Goal: Information Seeking & Learning: Compare options

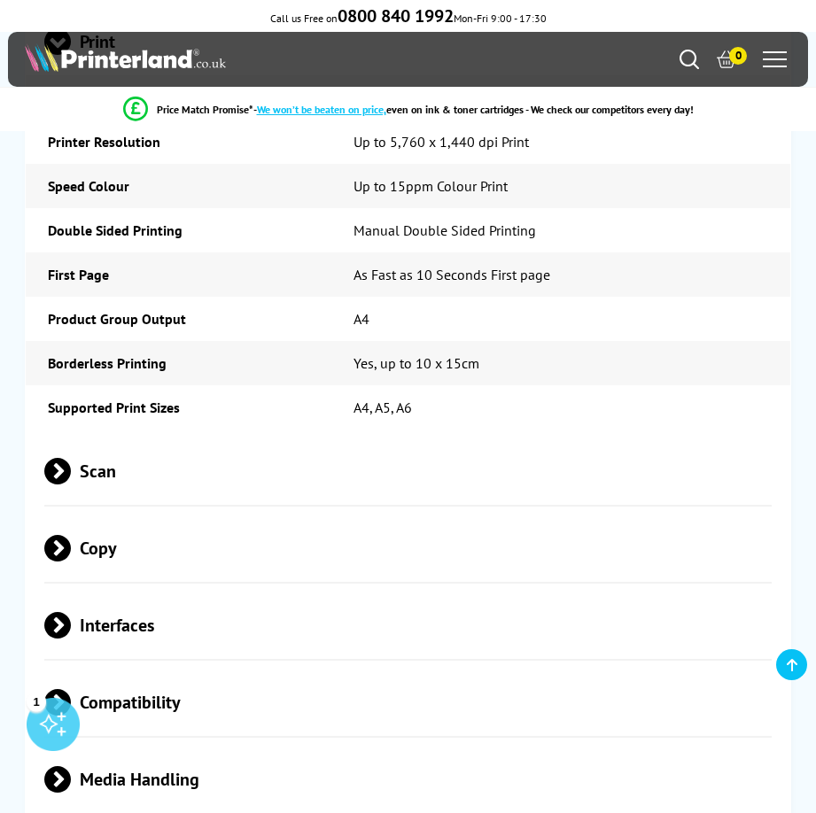
scroll to position [3985, 0]
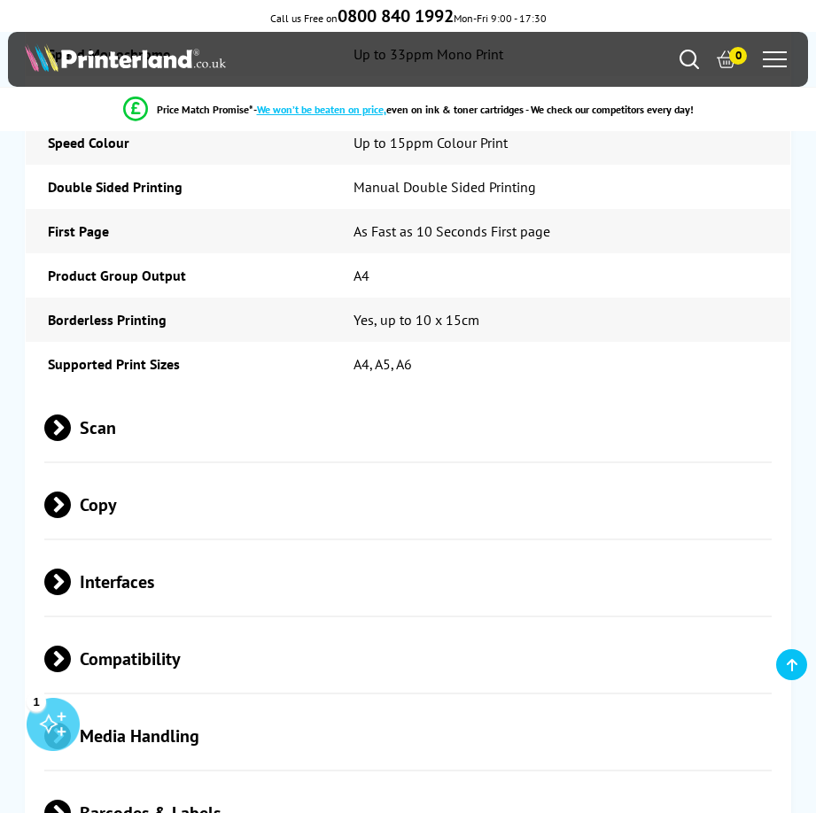
click at [113, 549] on span "Interfaces" at bounding box center [407, 582] width 727 height 66
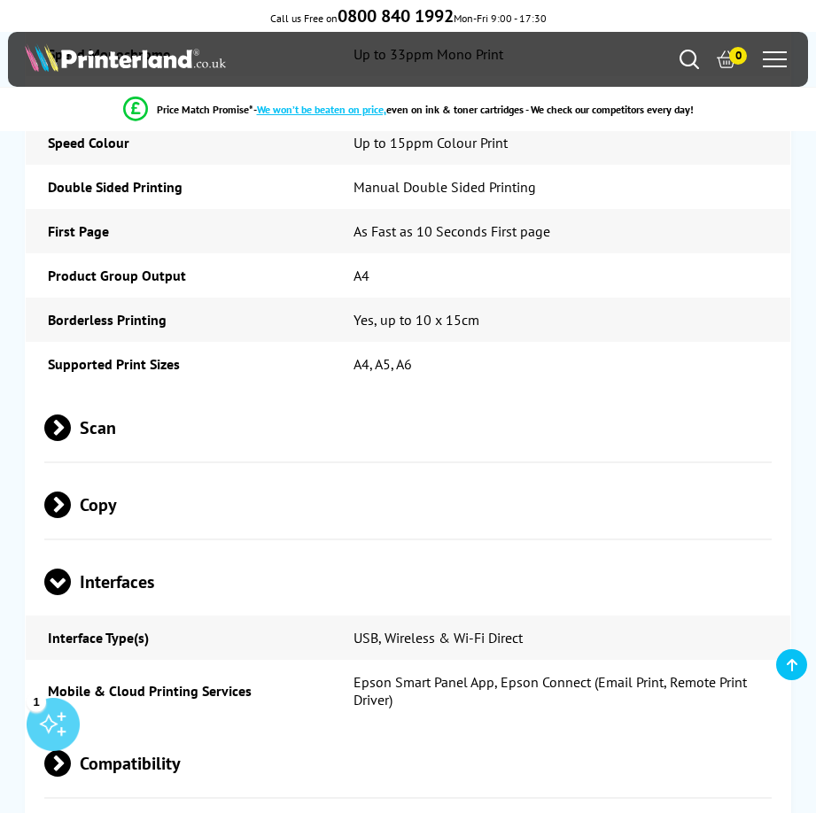
click at [113, 549] on span "Interfaces" at bounding box center [407, 582] width 727 height 66
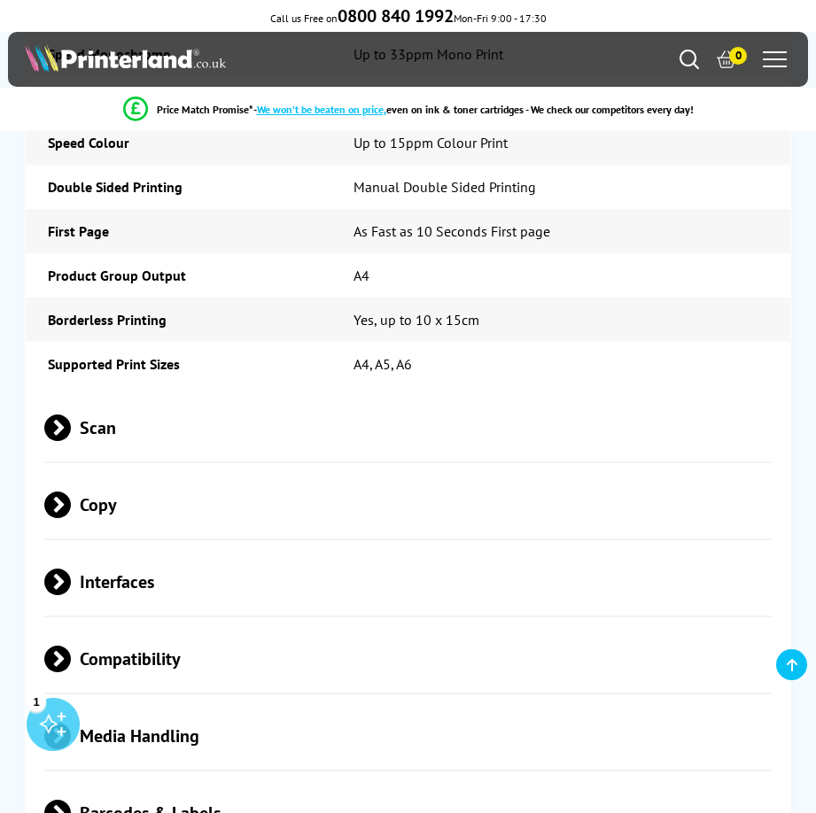
click at [92, 472] on span "Copy" at bounding box center [407, 505] width 727 height 66
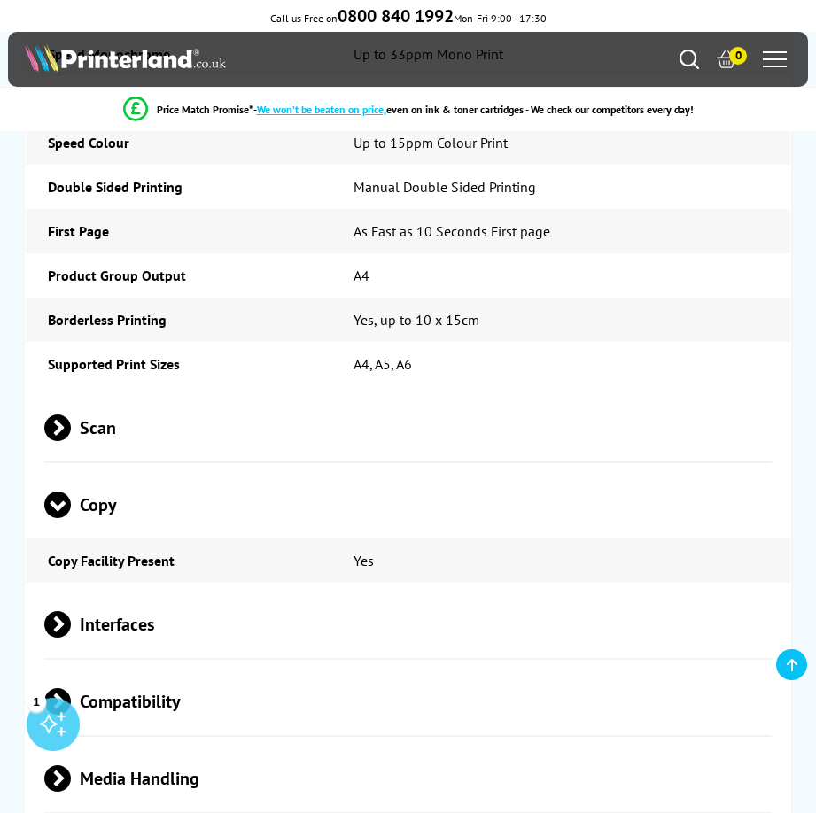
click at [98, 472] on span "Copy" at bounding box center [407, 505] width 727 height 66
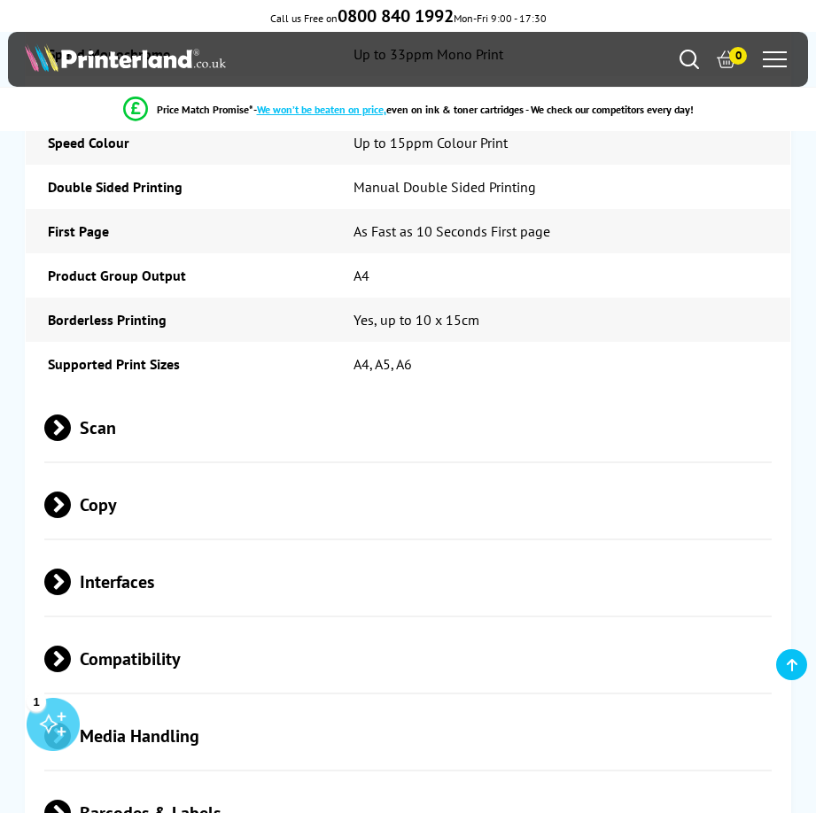
click at [103, 395] on span "Scan" at bounding box center [407, 428] width 727 height 66
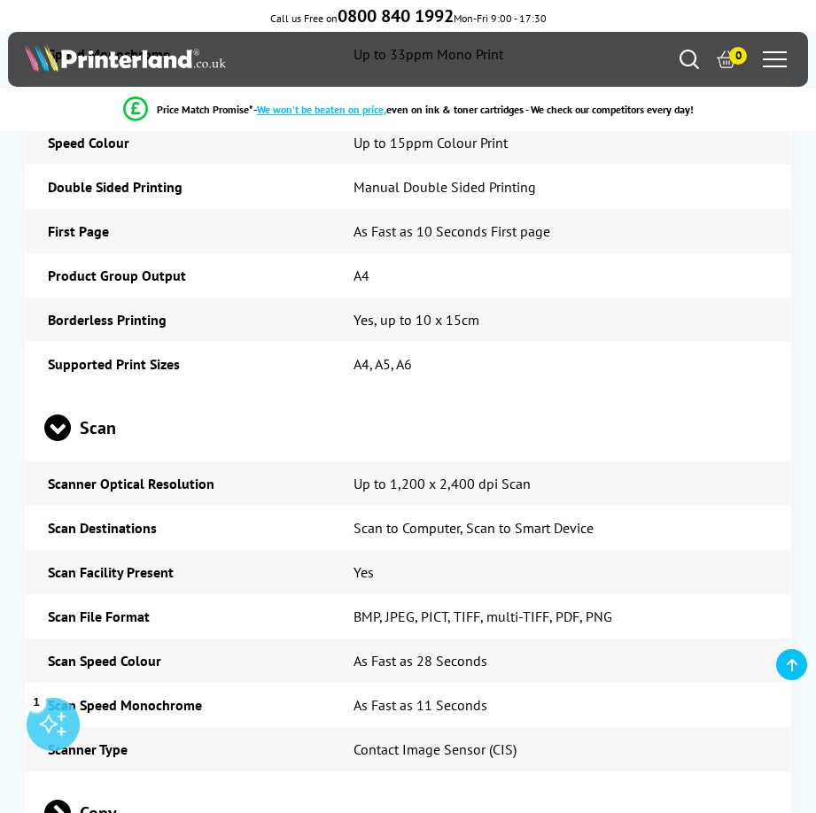
click at [104, 395] on span "Scan" at bounding box center [407, 428] width 727 height 66
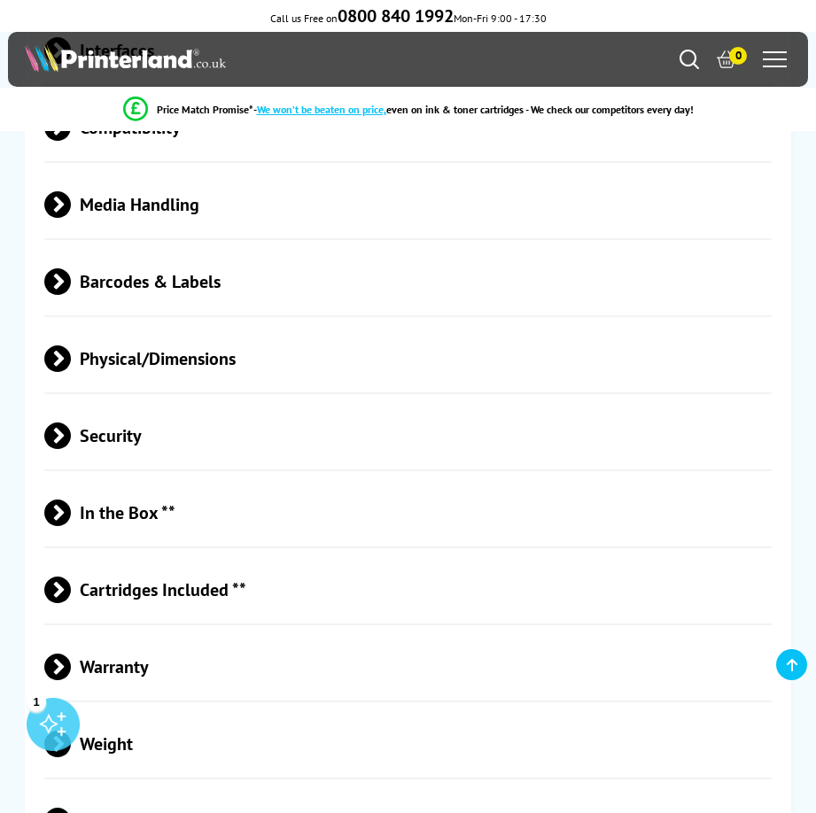
scroll to position [4693, 0]
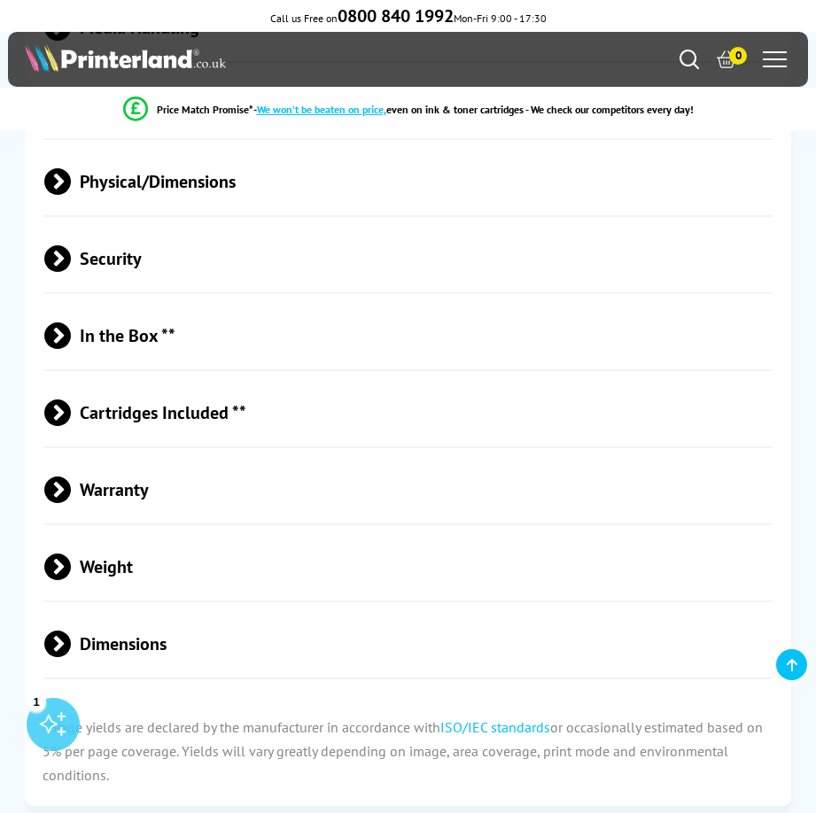
click at [114, 457] on span "Warranty" at bounding box center [407, 490] width 727 height 66
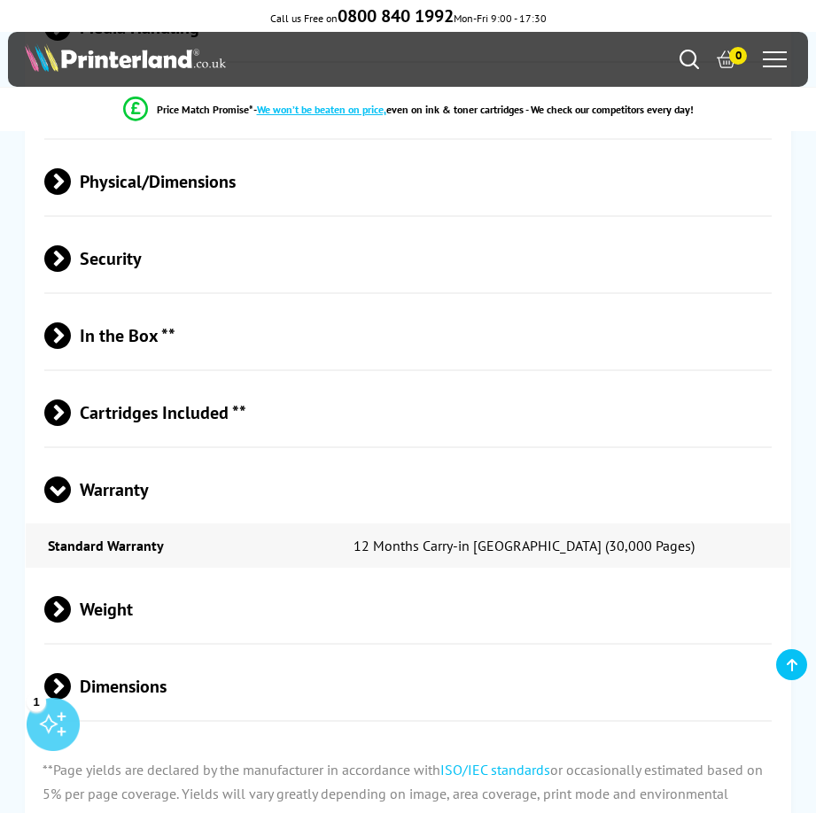
click at [114, 457] on span "Warranty" at bounding box center [407, 490] width 727 height 66
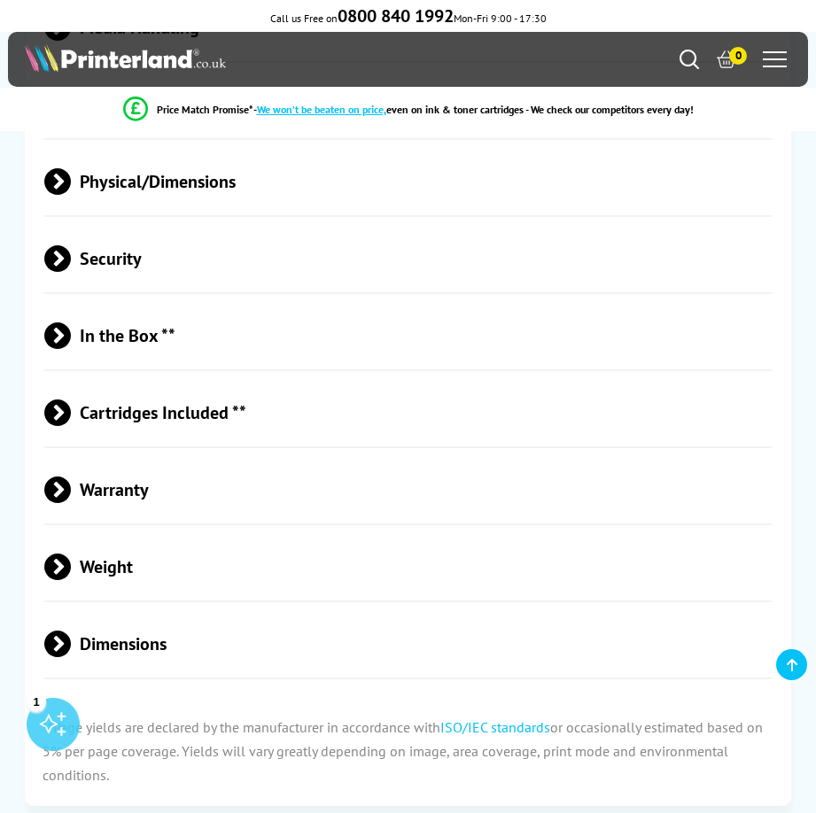
click at [113, 534] on span "Weight" at bounding box center [407, 567] width 727 height 66
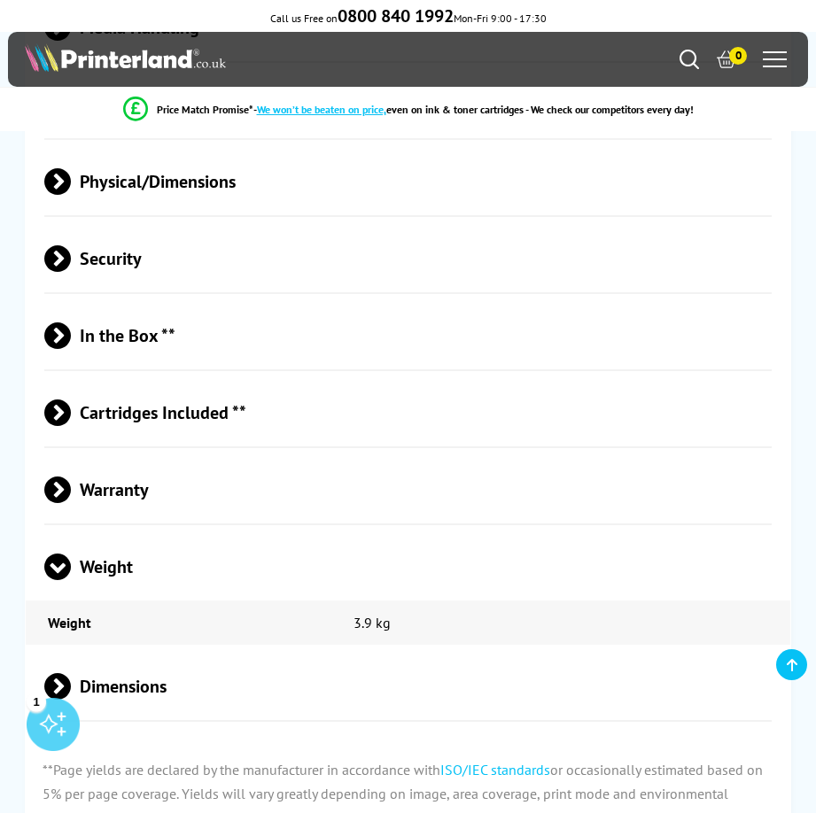
click at [178, 653] on span "Dimensions" at bounding box center [407, 686] width 727 height 66
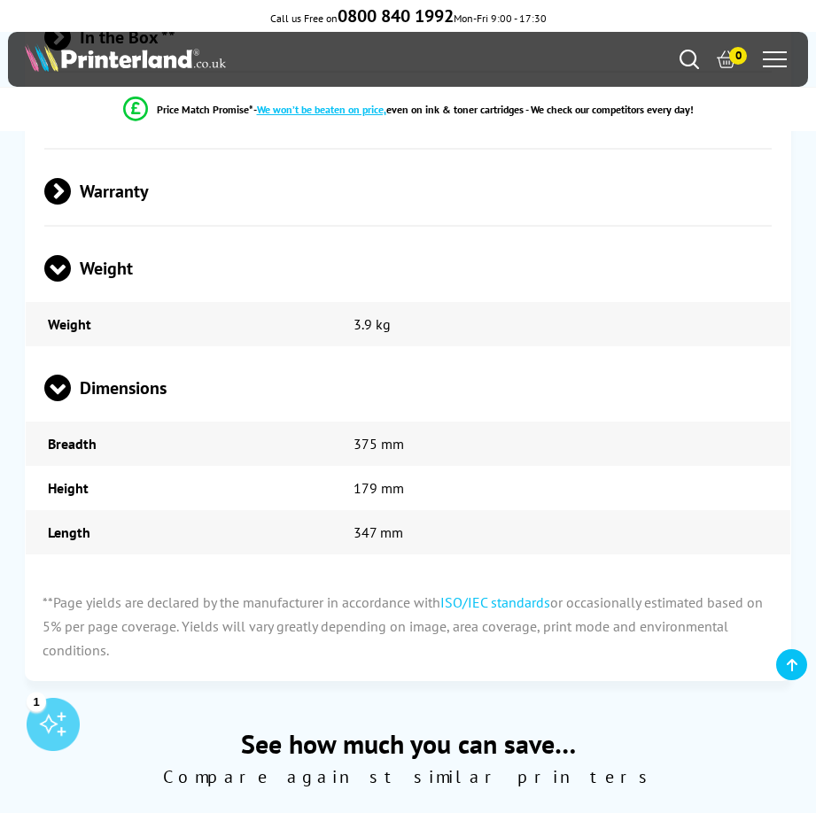
scroll to position [5047, 0]
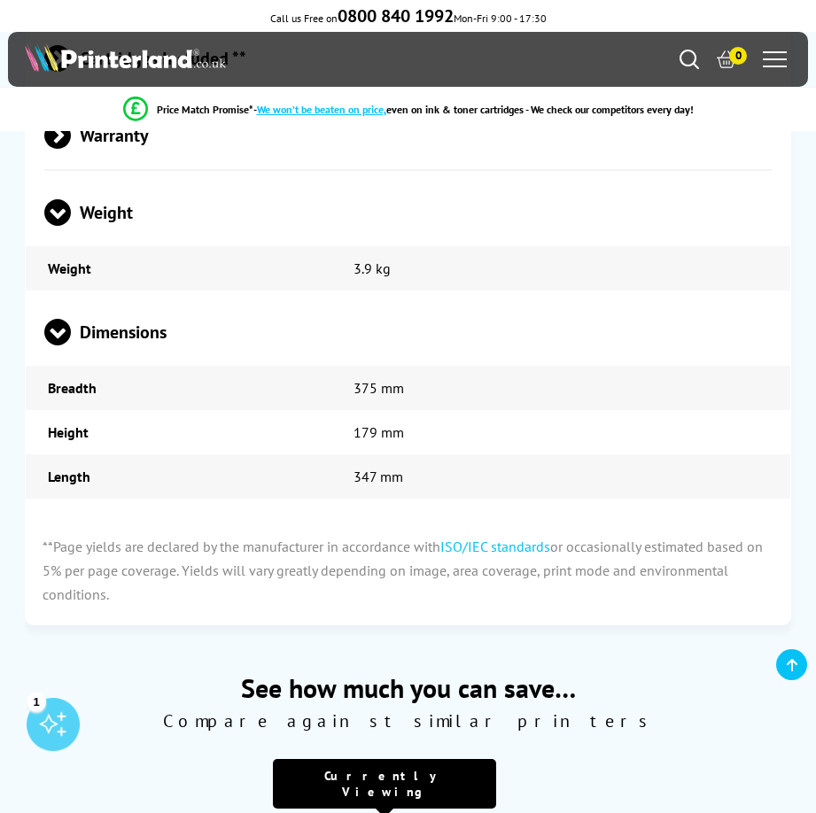
click at [85, 299] on span "Dimensions" at bounding box center [407, 332] width 727 height 66
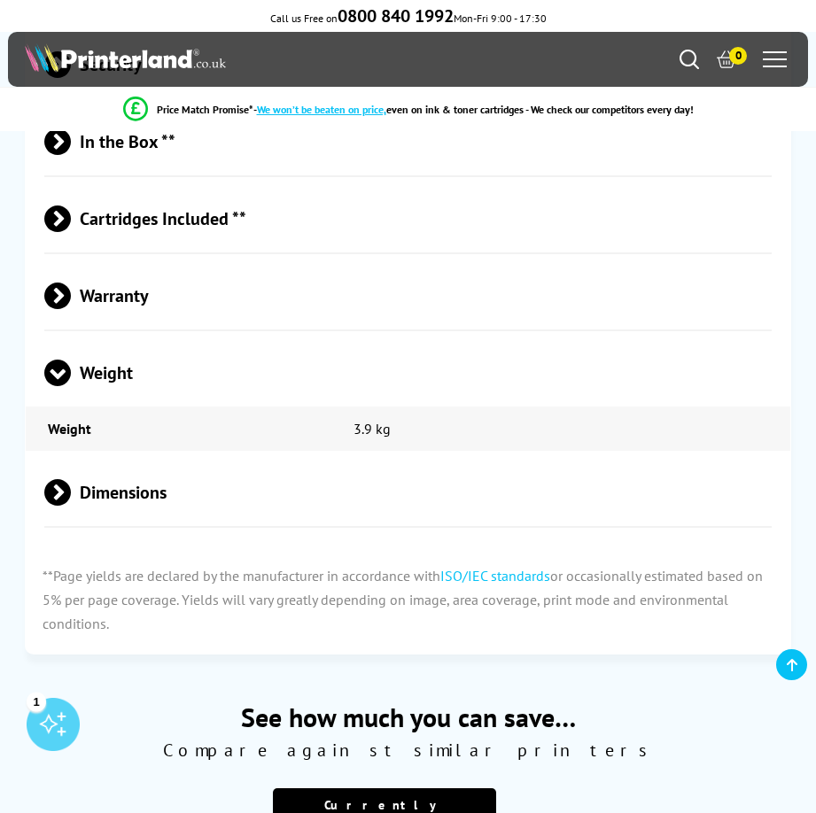
scroll to position [4870, 0]
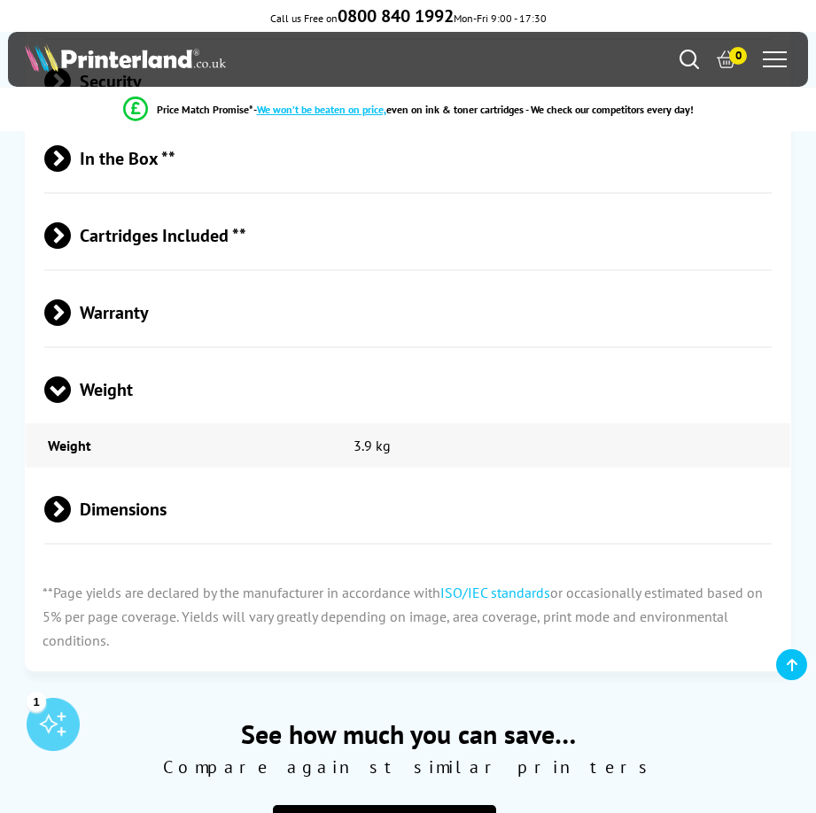
click at [120, 357] on span "Weight" at bounding box center [407, 390] width 727 height 66
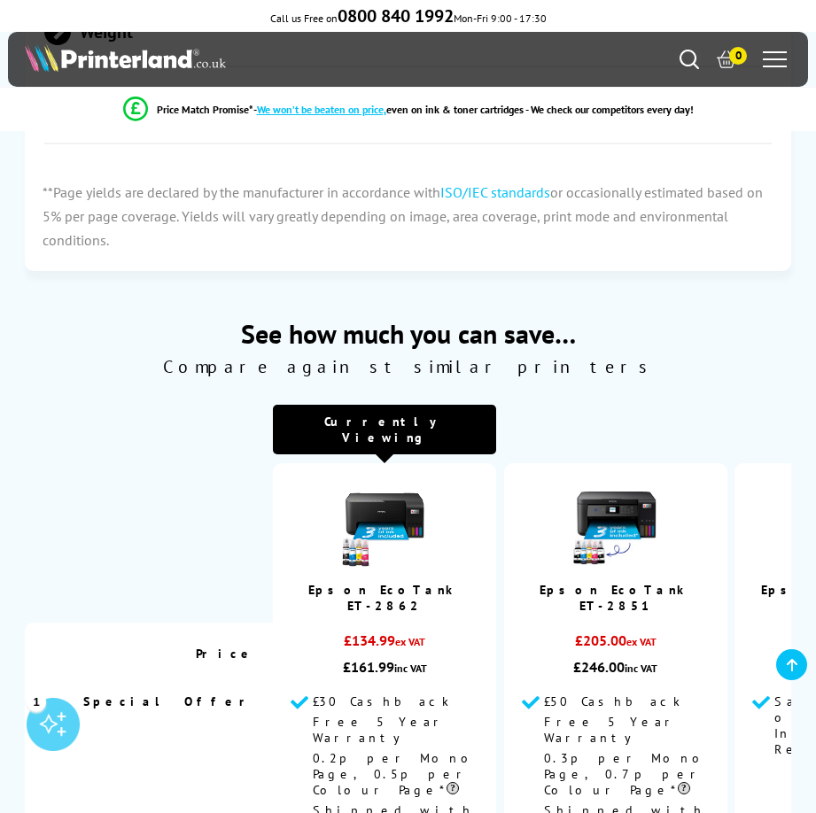
scroll to position [5224, 0]
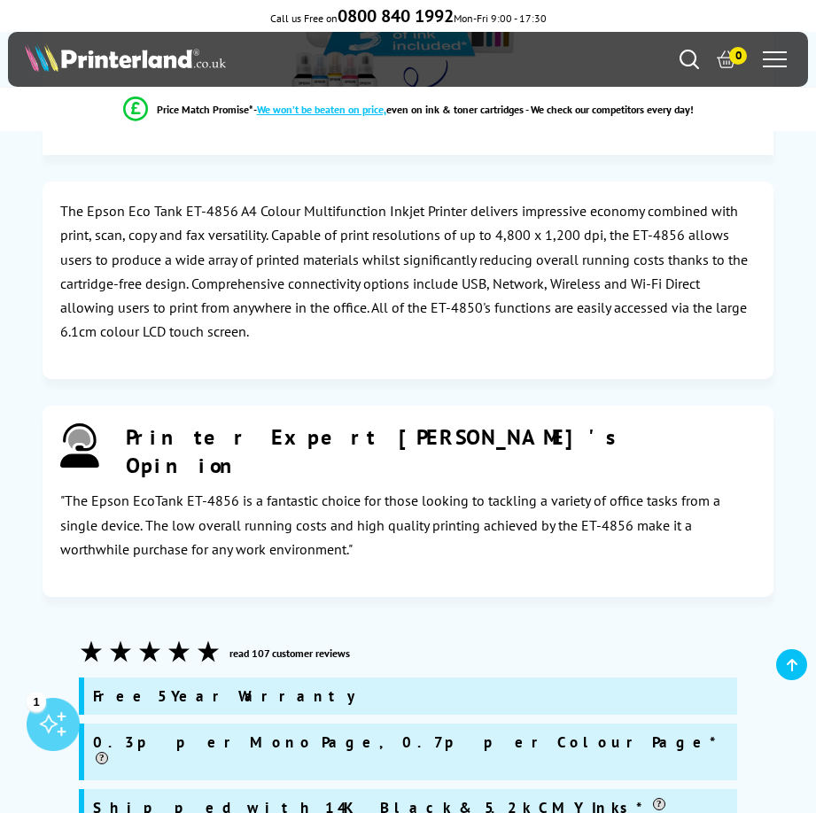
scroll to position [2745, 0]
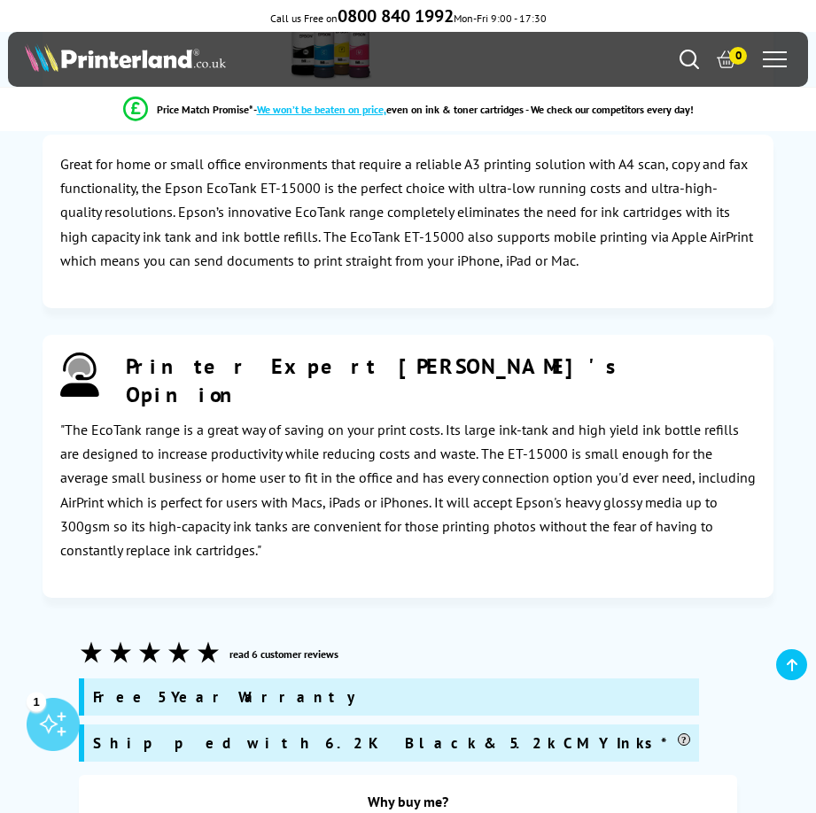
scroll to position [3365, 0]
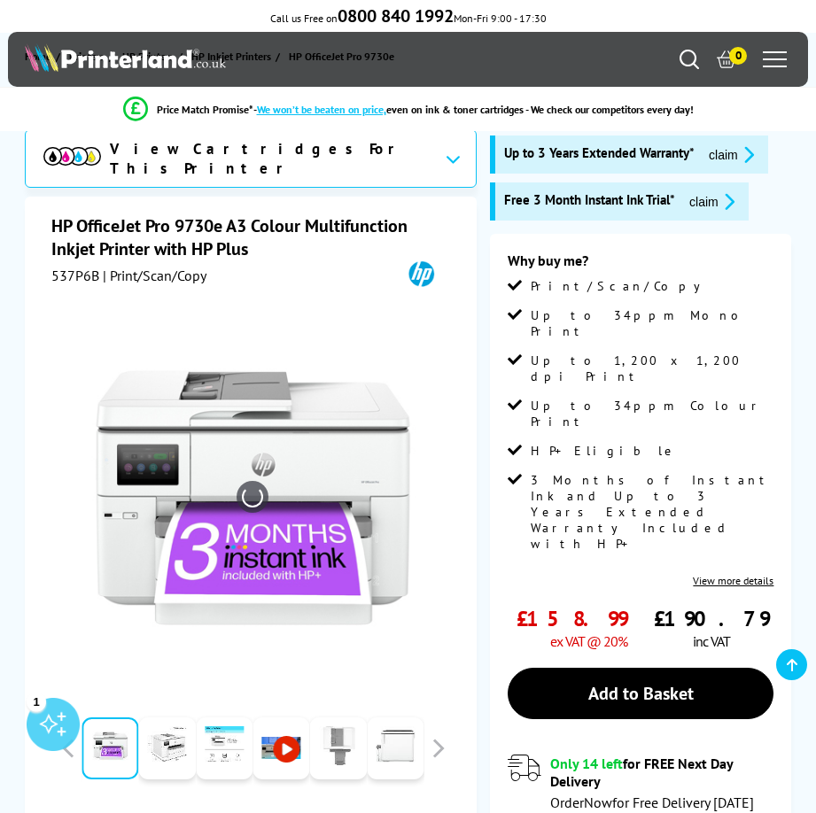
scroll to position [177, 0]
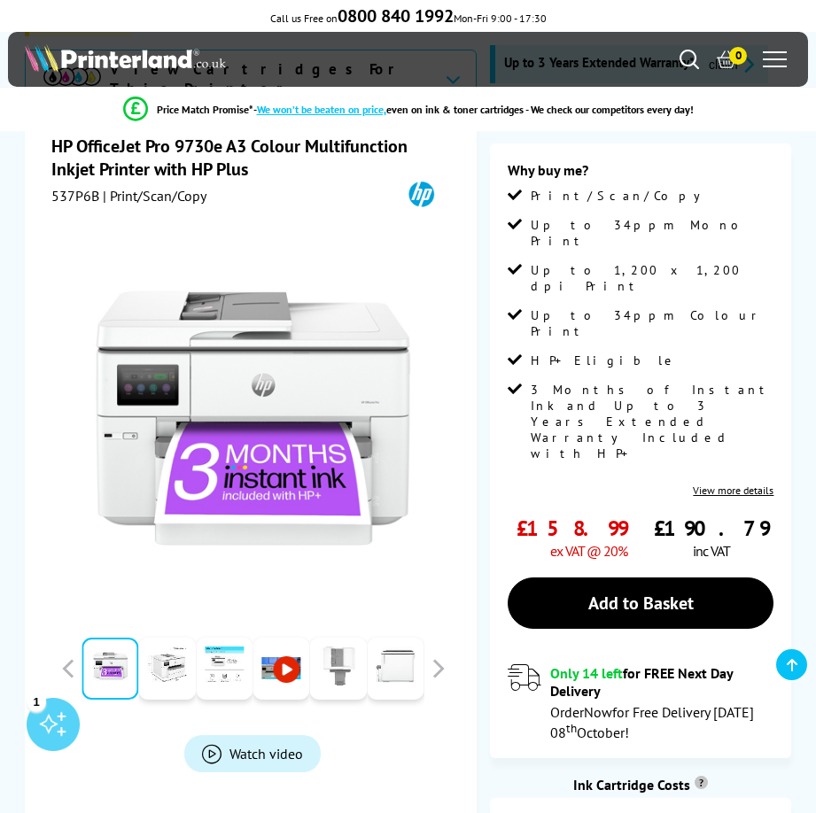
click at [759, 483] on link "View more details" at bounding box center [732, 489] width 81 height 13
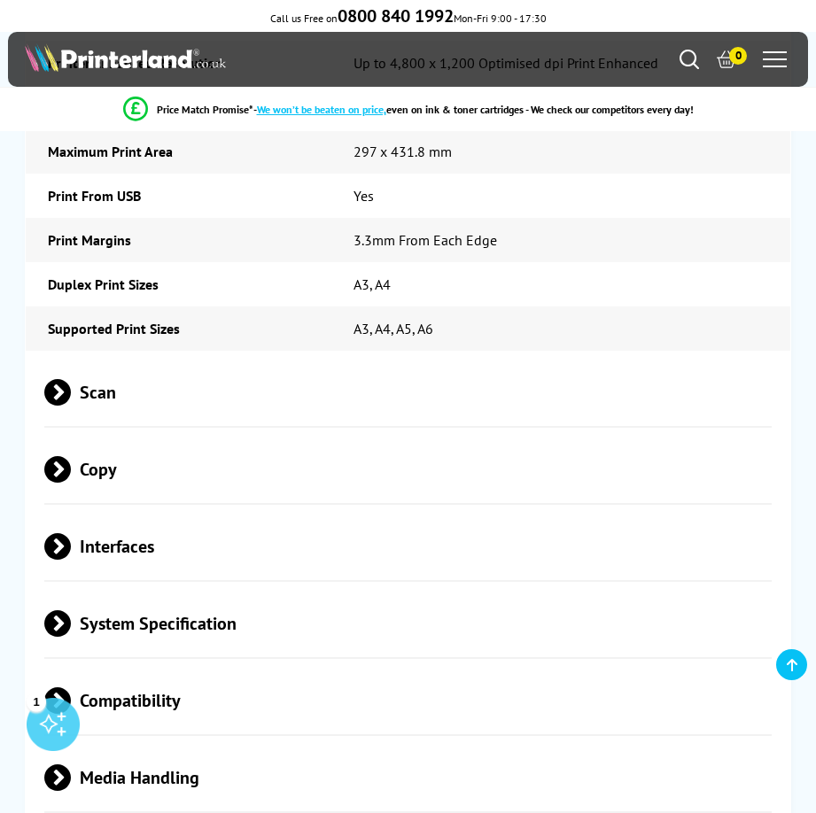
scroll to position [4248, 0]
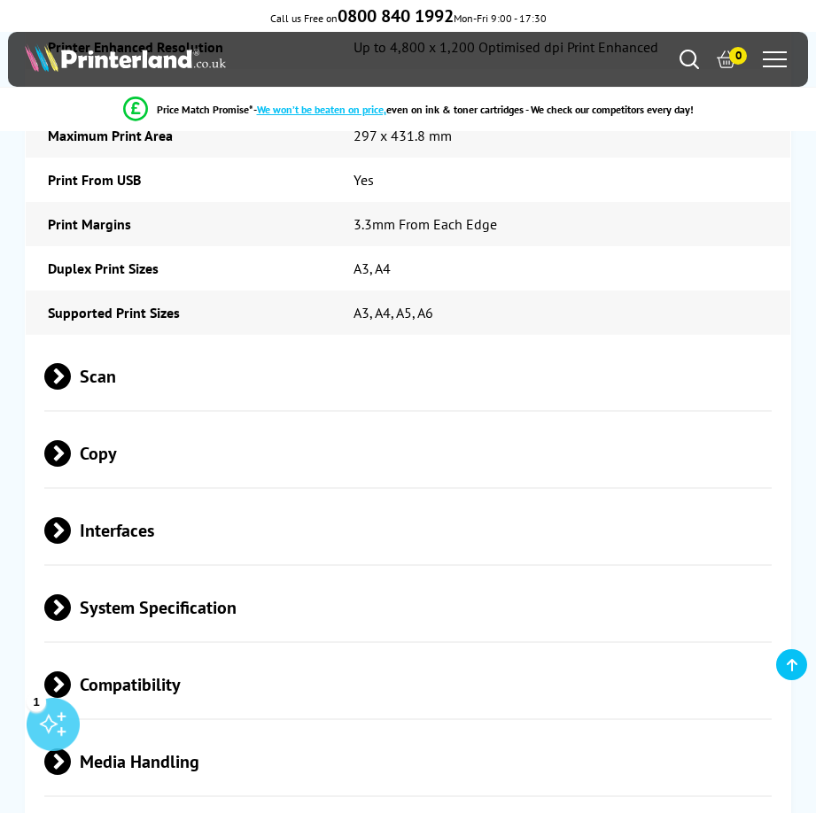
click at [101, 344] on span "Scan" at bounding box center [407, 377] width 727 height 66
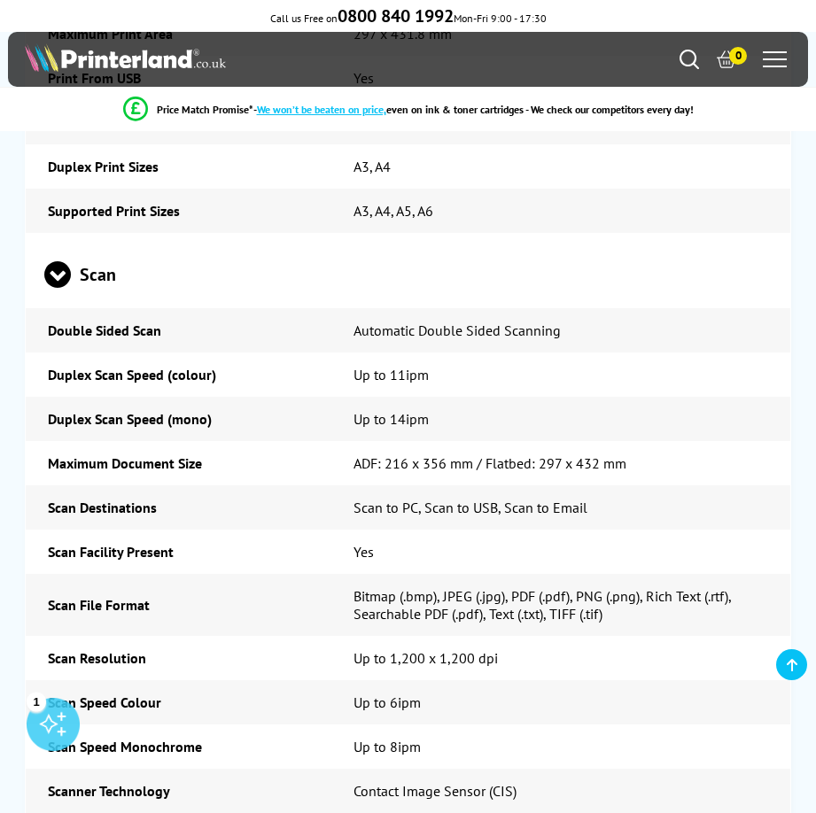
scroll to position [4337, 0]
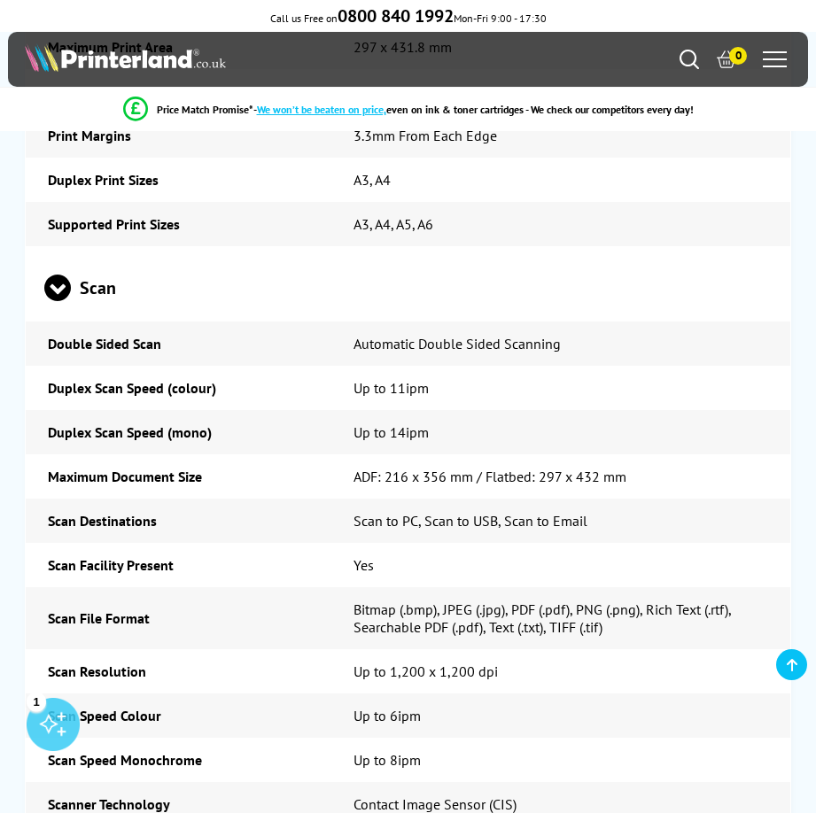
click at [111, 255] on span "Scan" at bounding box center [407, 288] width 727 height 66
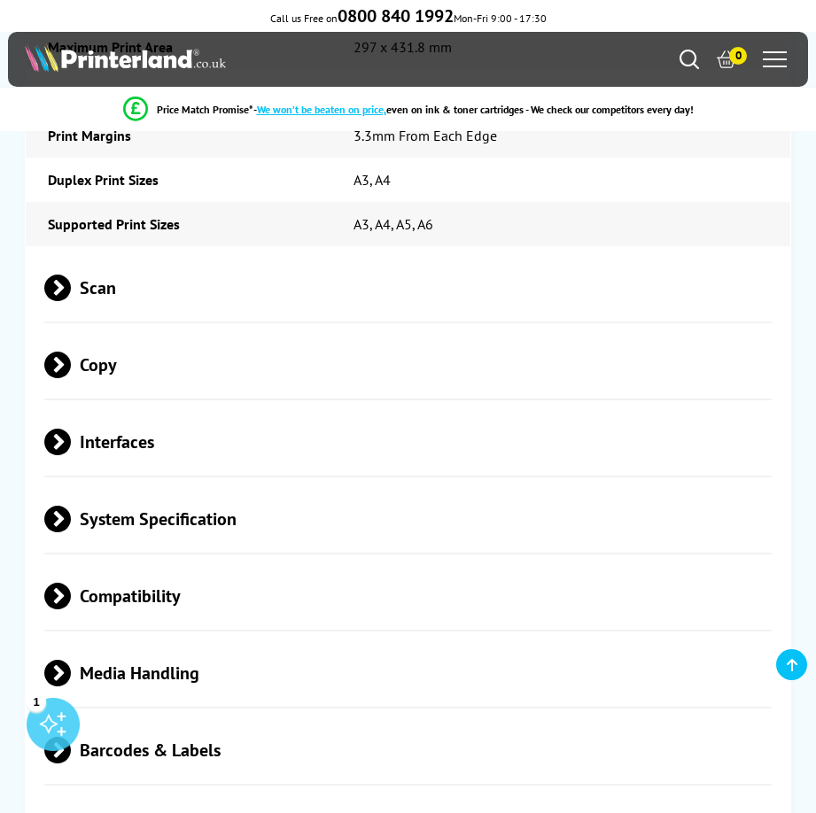
click at [111, 332] on span "Copy" at bounding box center [407, 365] width 727 height 66
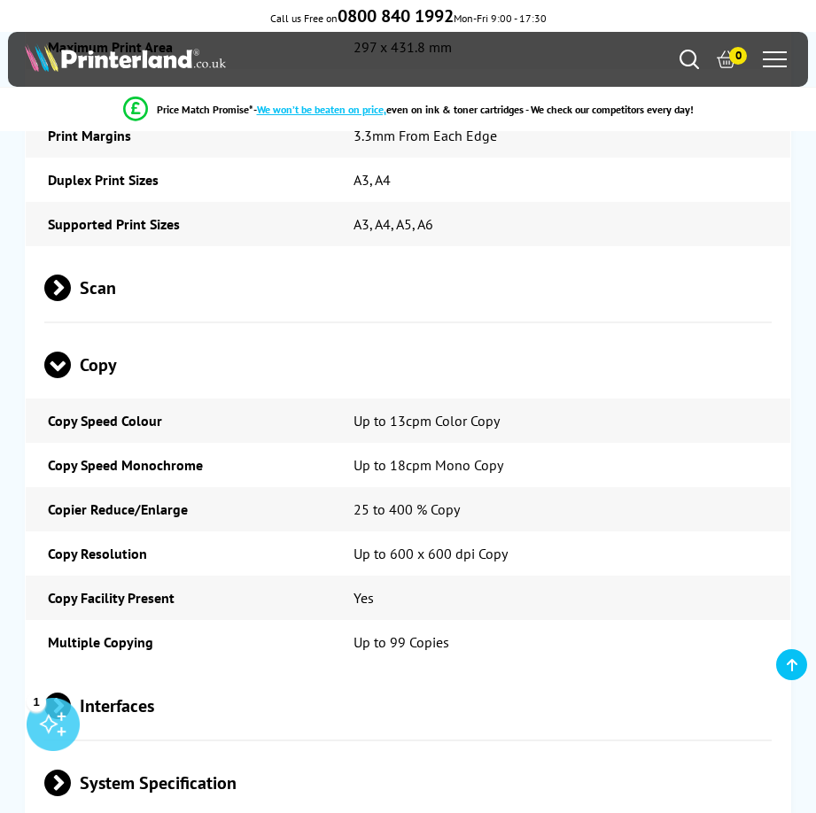
click at [113, 332] on span "Copy" at bounding box center [407, 365] width 727 height 66
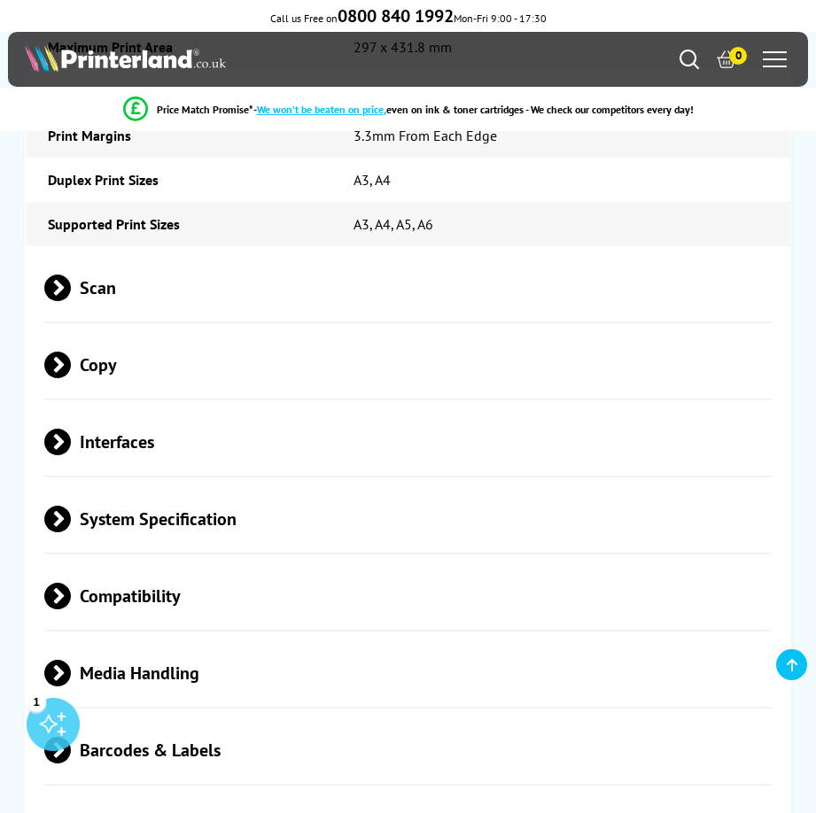
click at [130, 409] on span "Interfaces" at bounding box center [407, 442] width 727 height 66
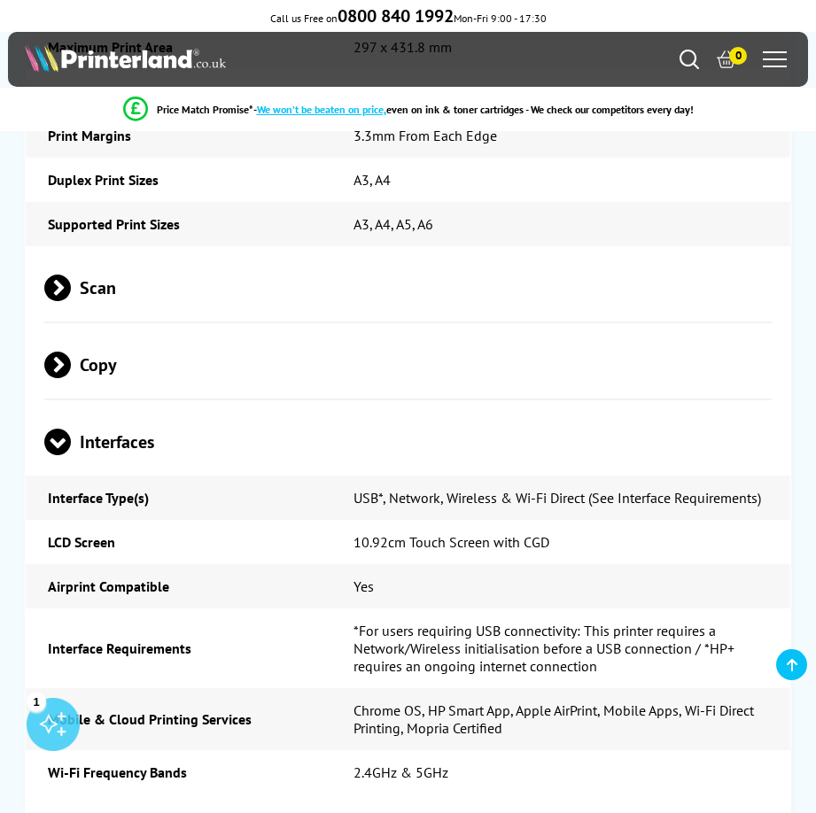
click at [130, 409] on span "Interfaces" at bounding box center [407, 442] width 727 height 66
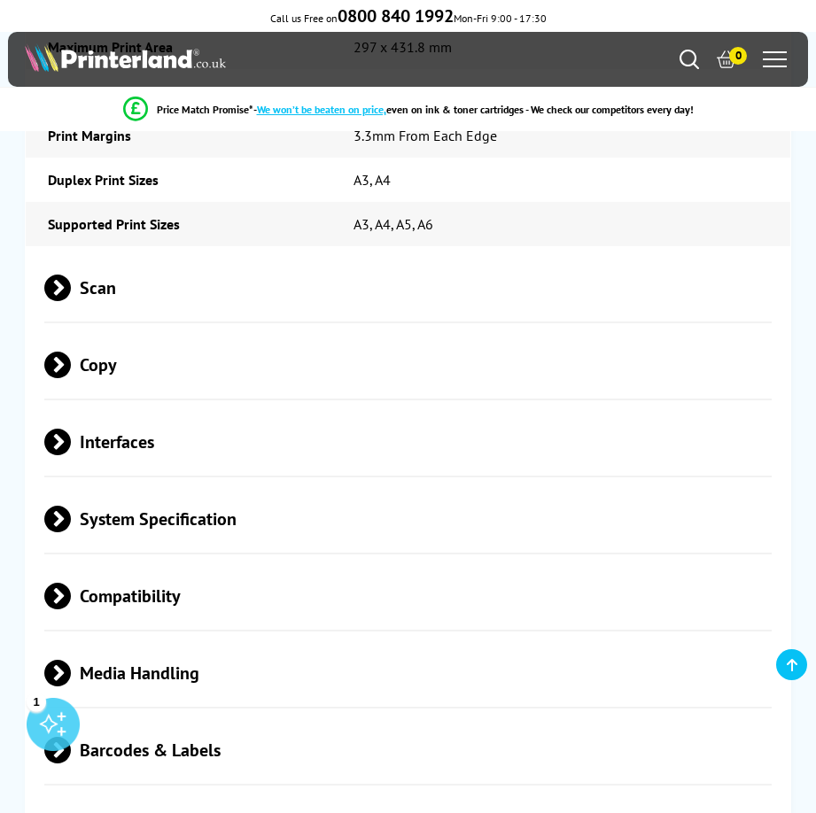
click at [182, 563] on span "Compatibility" at bounding box center [407, 596] width 727 height 66
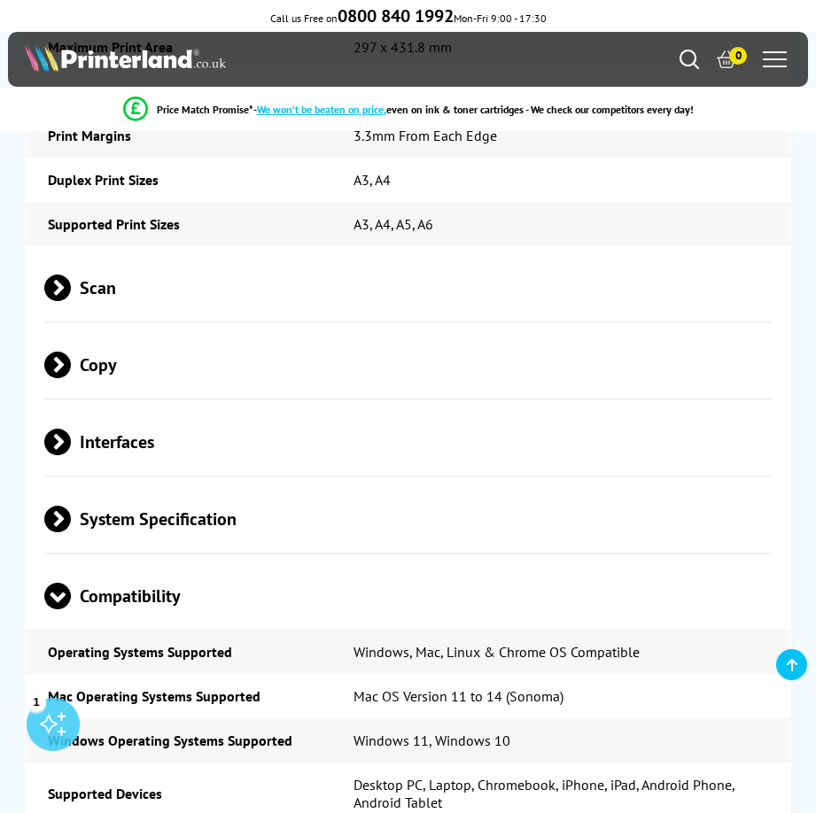
click at [182, 563] on span "Compatibility" at bounding box center [407, 596] width 727 height 66
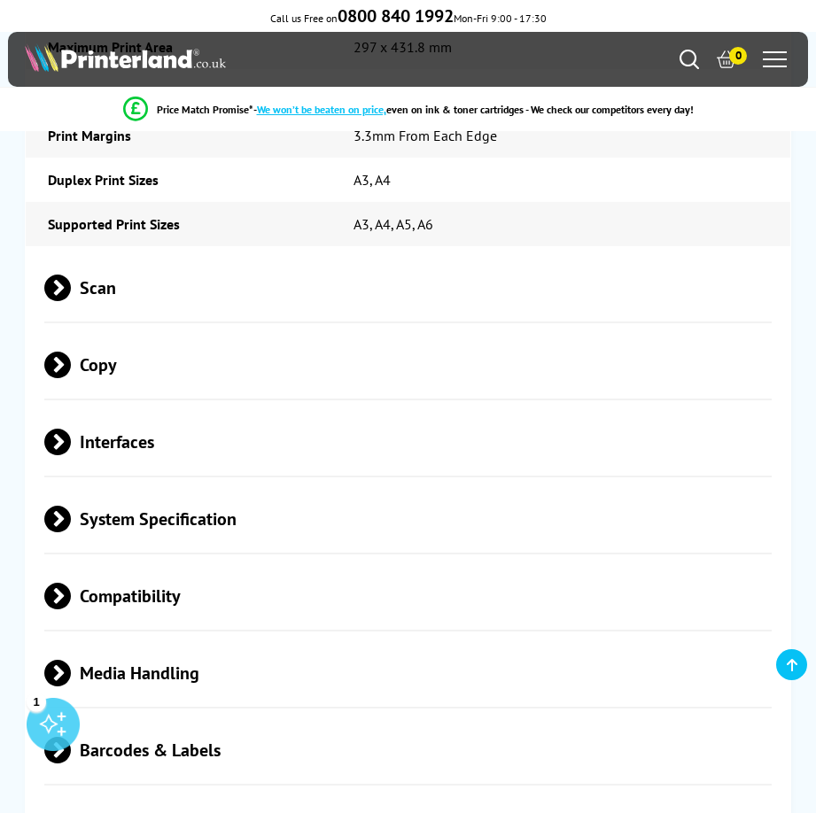
click at [177, 563] on span "Compatibility" at bounding box center [407, 596] width 727 height 66
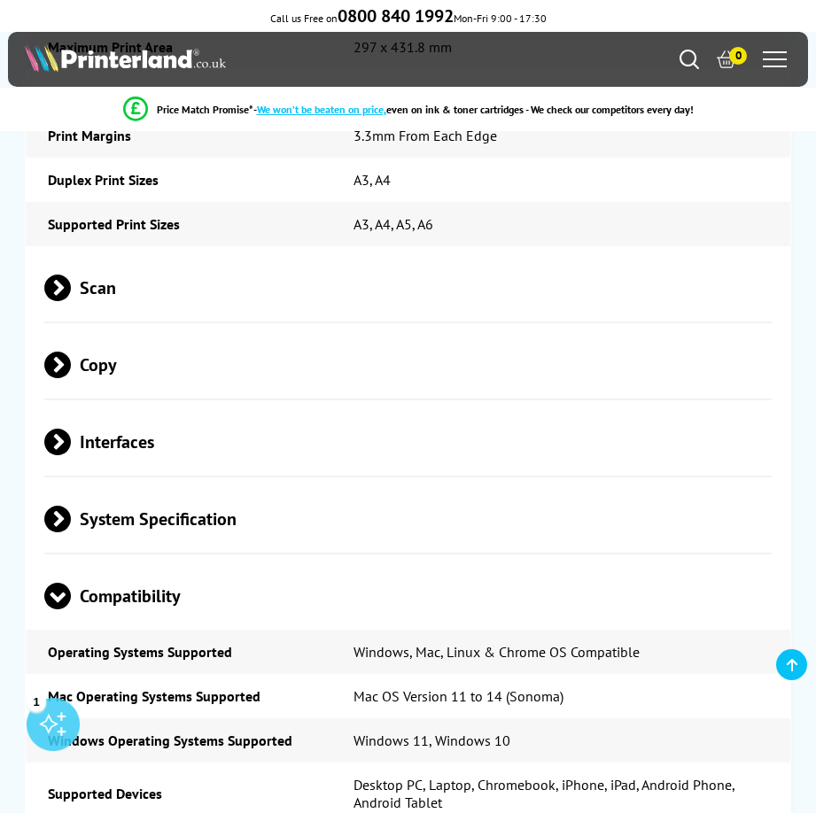
click at [177, 563] on span "Compatibility" at bounding box center [407, 596] width 727 height 66
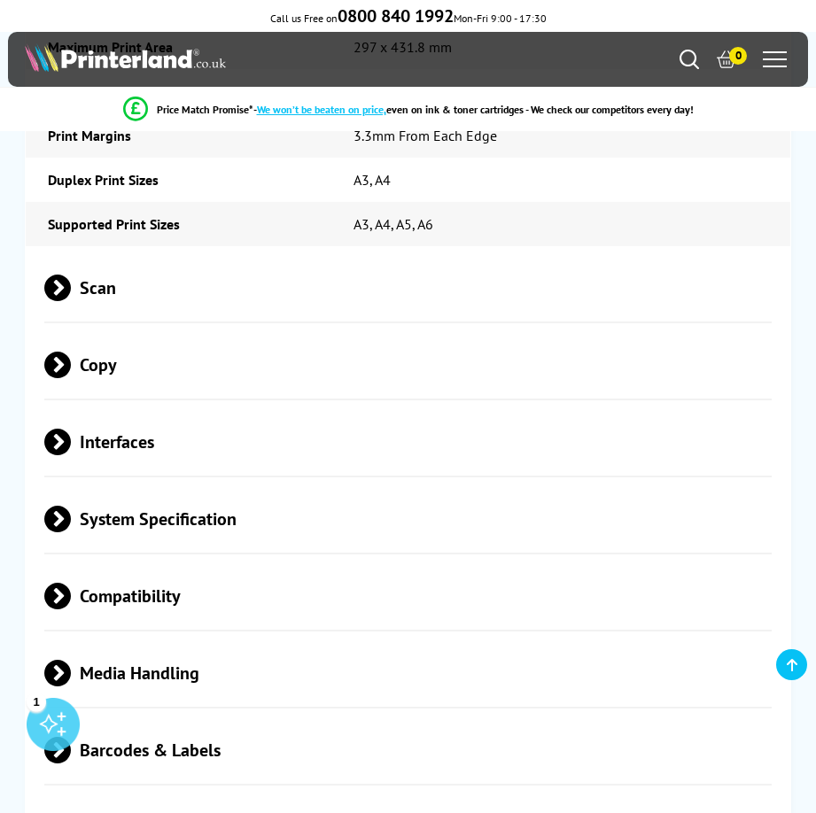
click at [146, 640] on span "Media Handling" at bounding box center [407, 673] width 727 height 66
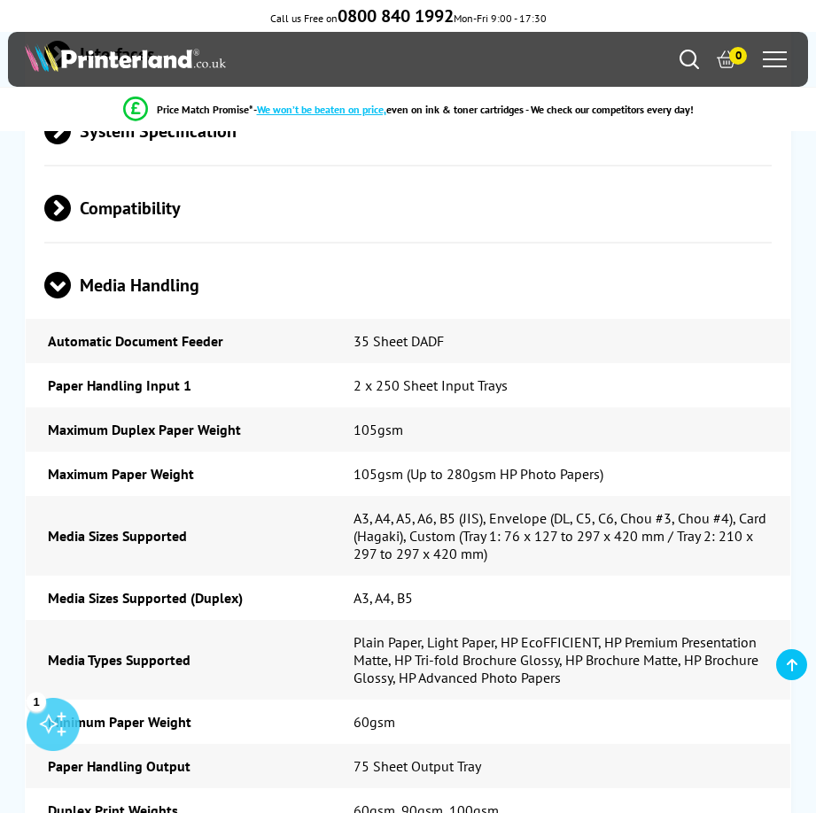
scroll to position [4691, 0]
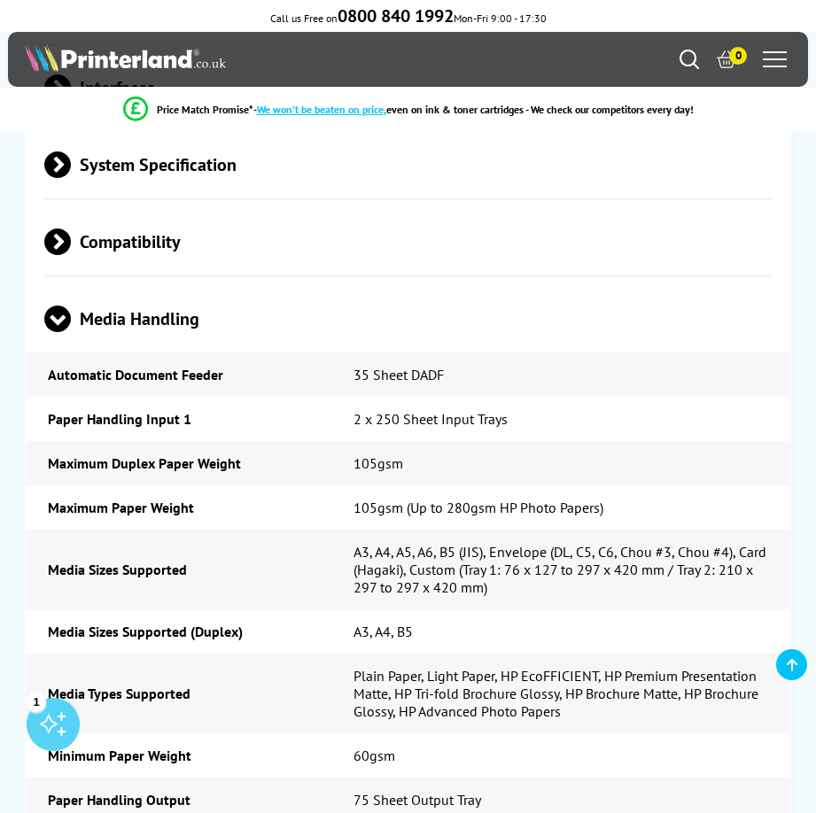
click at [137, 286] on span "Media Handling" at bounding box center [407, 319] width 727 height 66
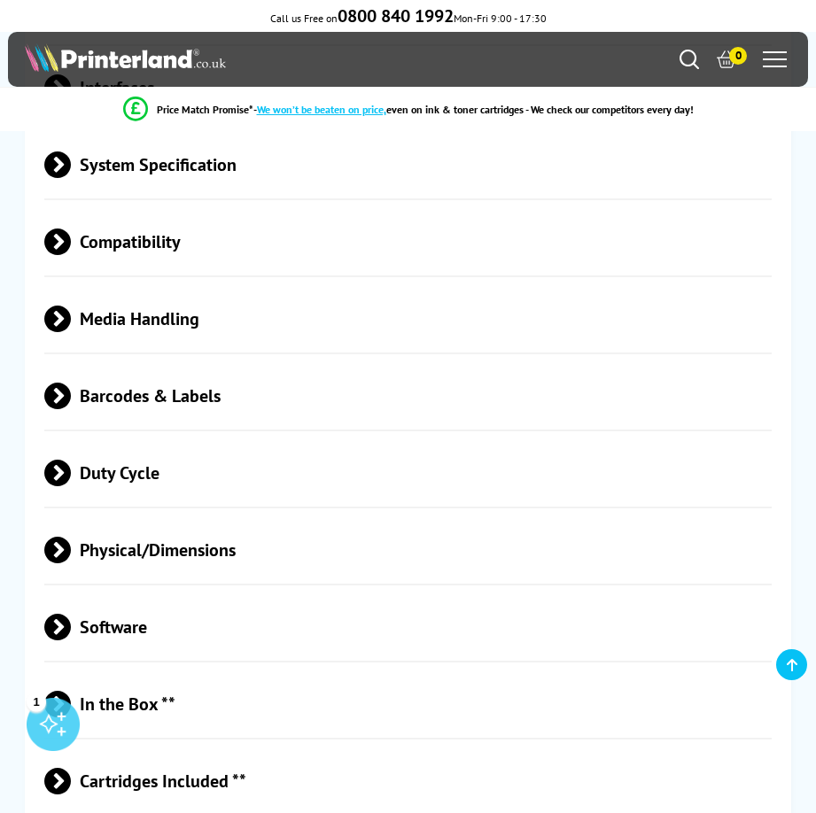
click at [151, 517] on span "Physical/Dimensions" at bounding box center [407, 550] width 727 height 66
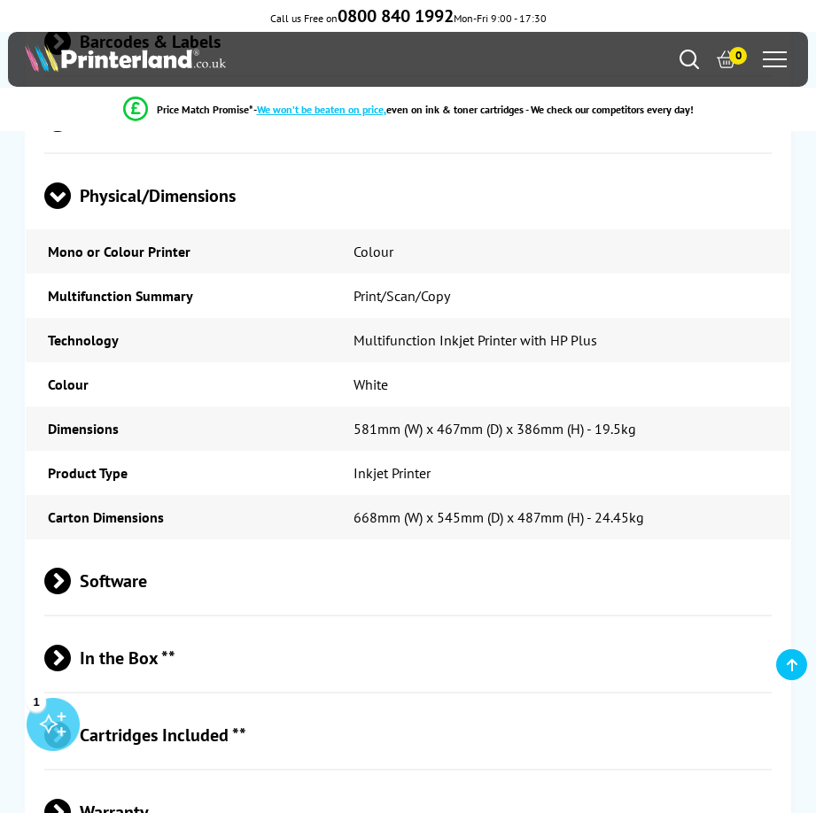
scroll to position [4868, 0]
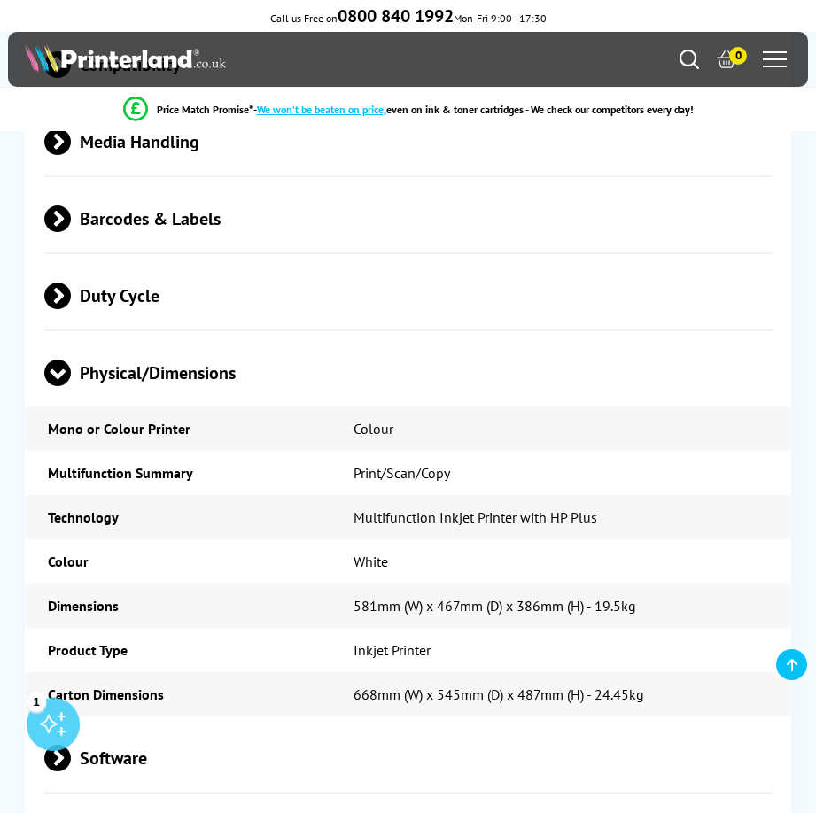
click at [163, 340] on span "Physical/Dimensions" at bounding box center [407, 373] width 727 height 66
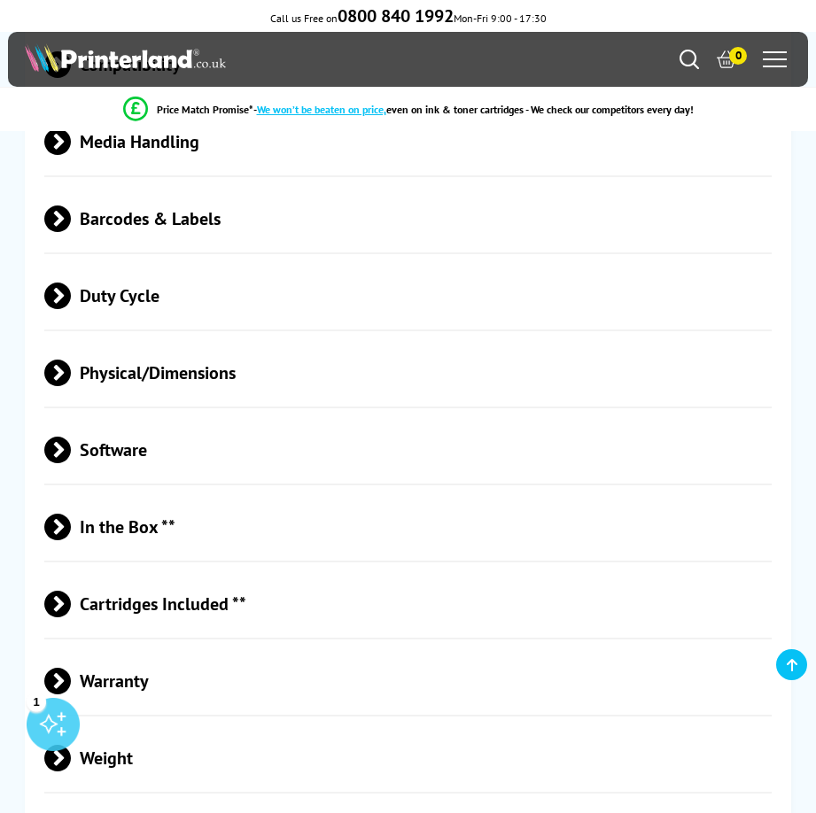
scroll to position [5045, 0]
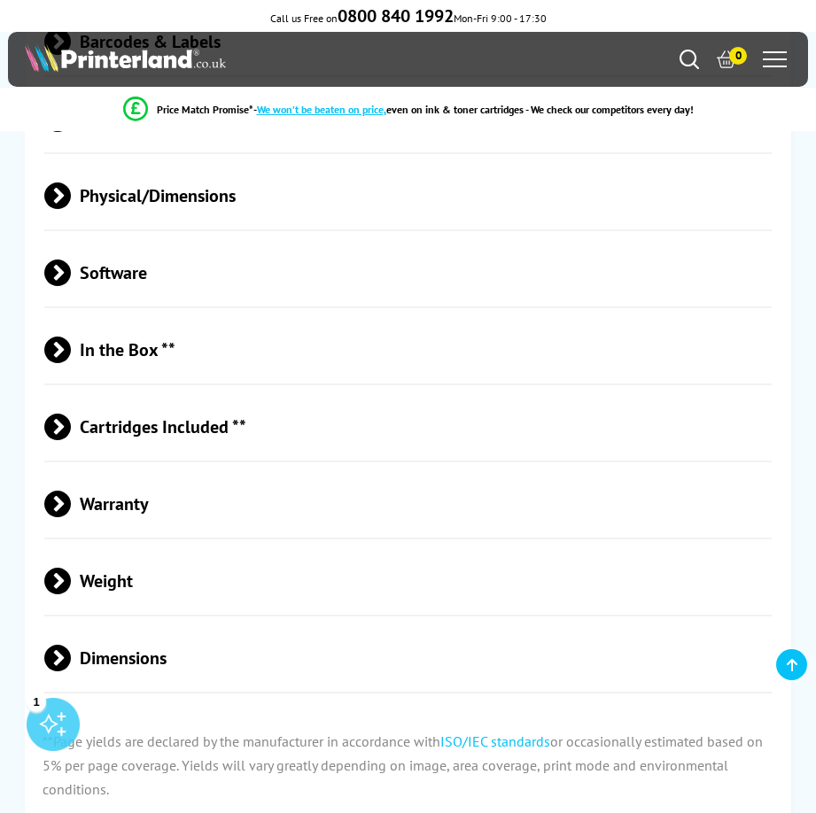
click at [114, 471] on span "Warranty" at bounding box center [407, 504] width 727 height 66
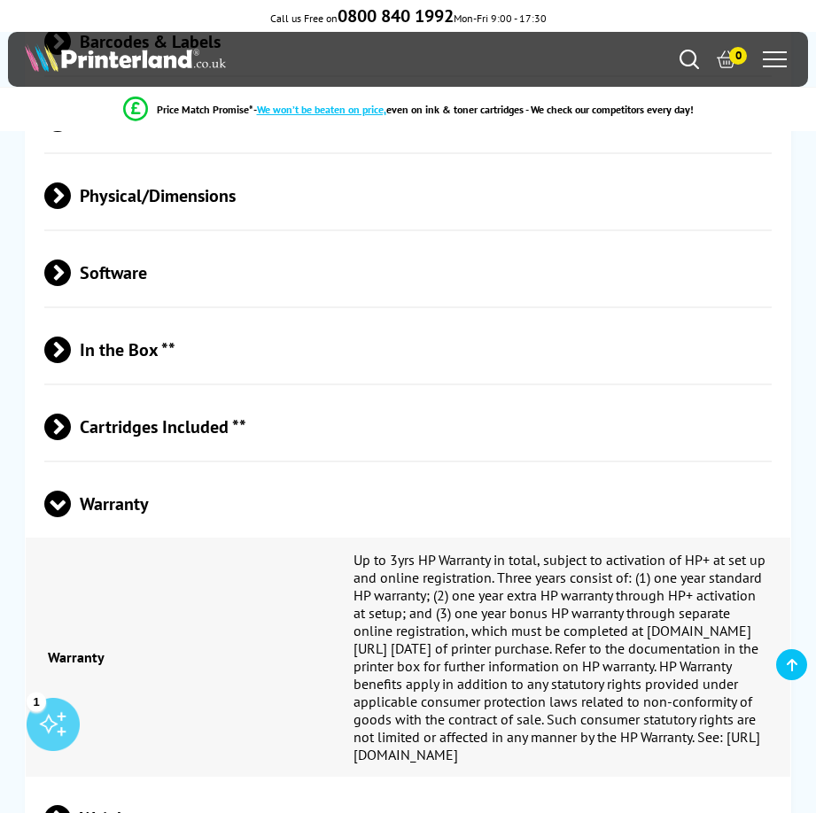
click at [114, 471] on span "Warranty" at bounding box center [407, 504] width 727 height 66
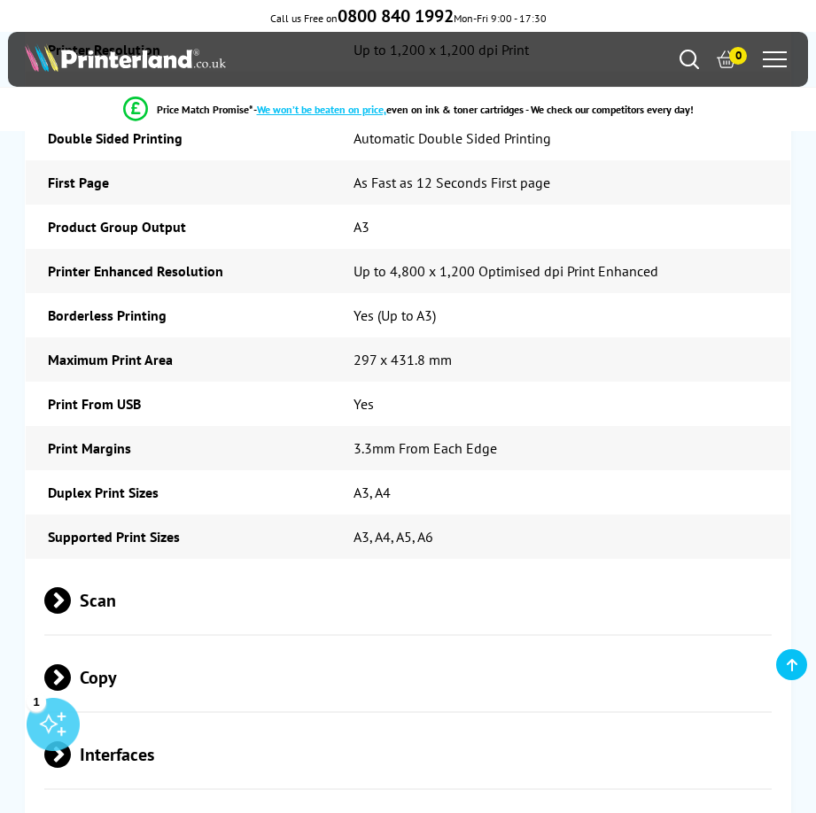
scroll to position [3983, 0]
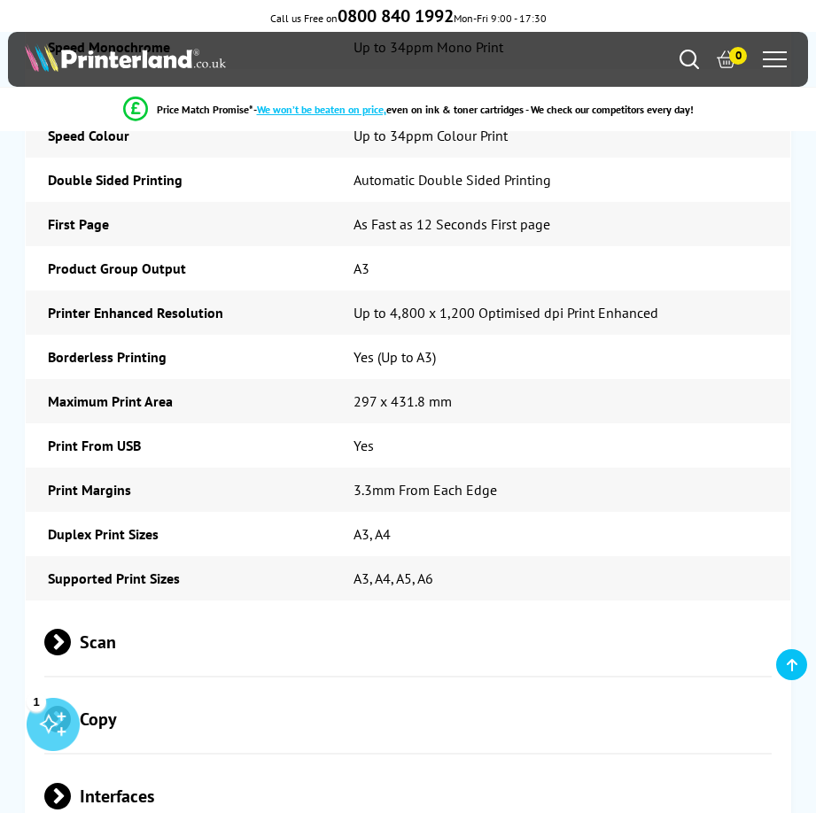
click at [180, 763] on span "Interfaces" at bounding box center [407, 796] width 727 height 66
click at [239, 686] on span "Copy" at bounding box center [407, 719] width 727 height 66
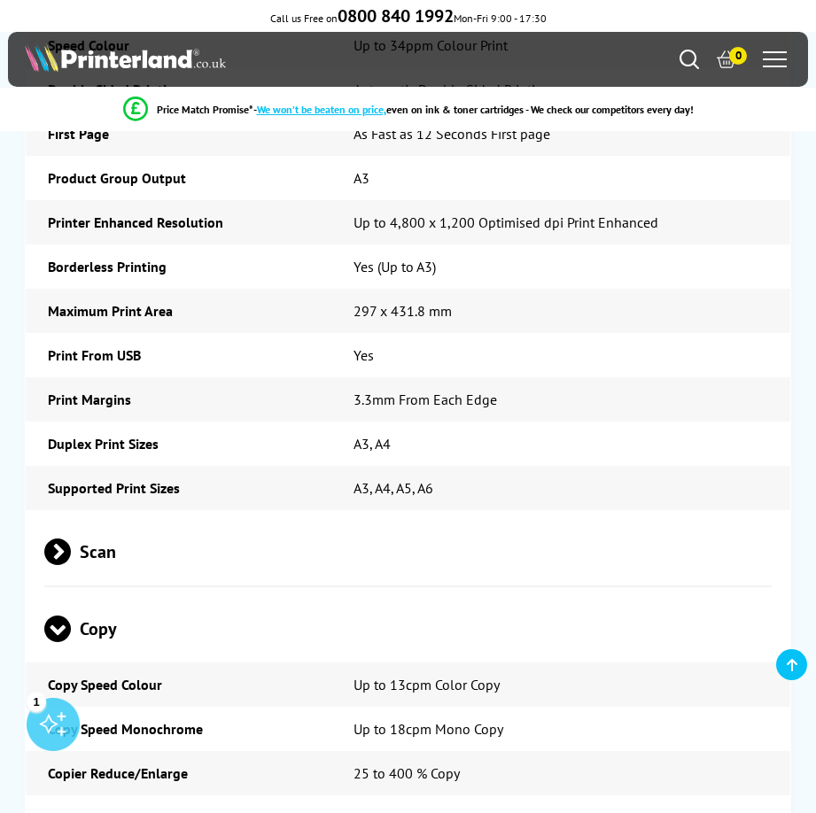
scroll to position [4071, 0]
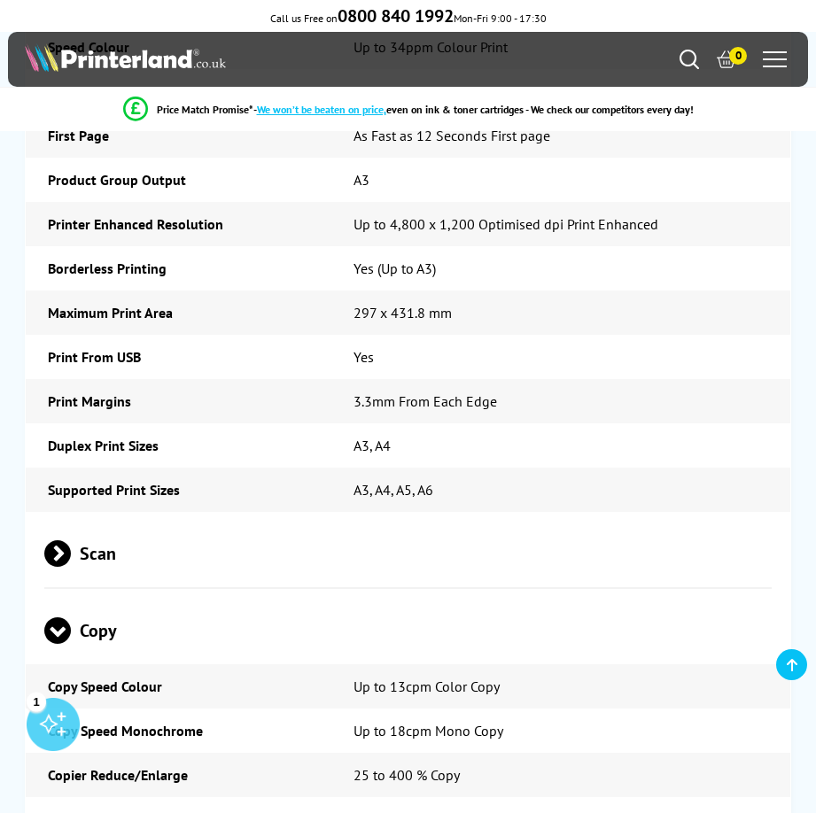
click at [117, 598] on span "Copy" at bounding box center [407, 631] width 727 height 66
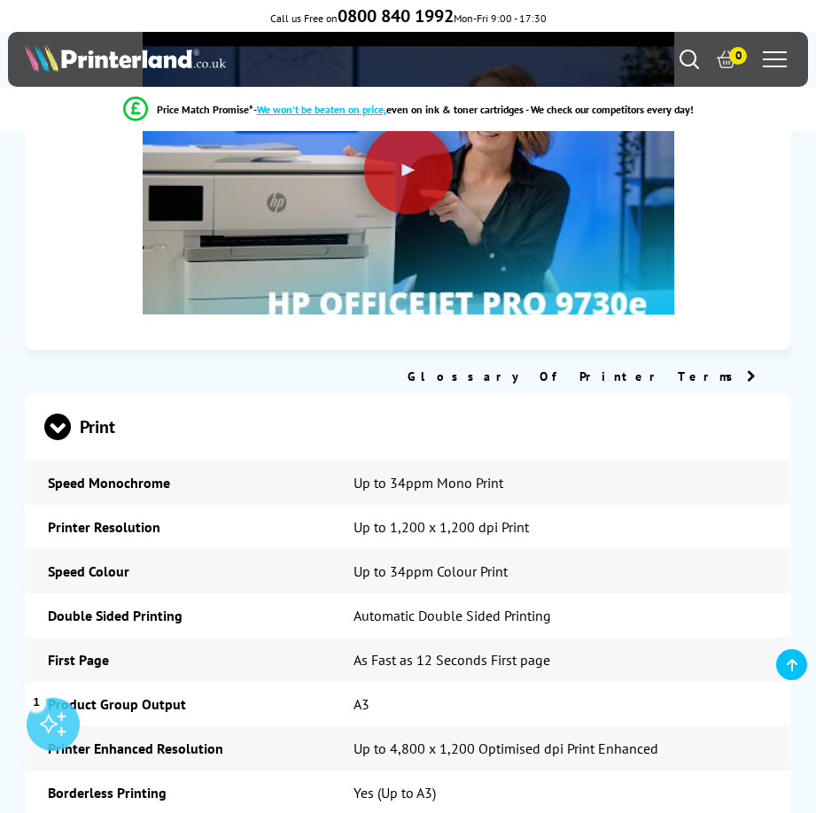
scroll to position [3540, 0]
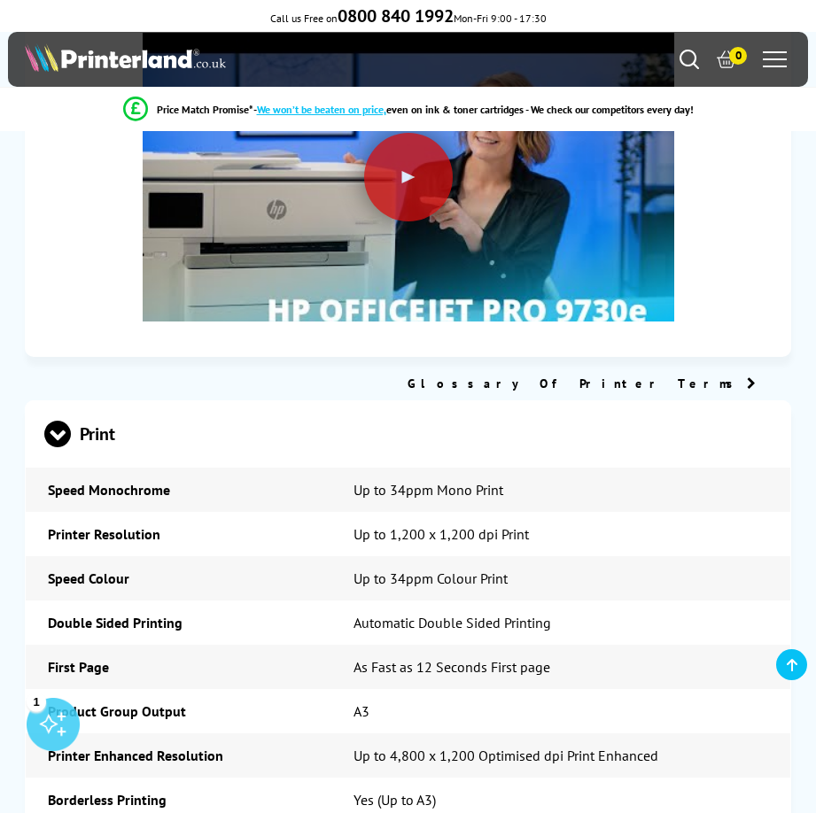
click at [108, 401] on span "Print" at bounding box center [407, 434] width 727 height 66
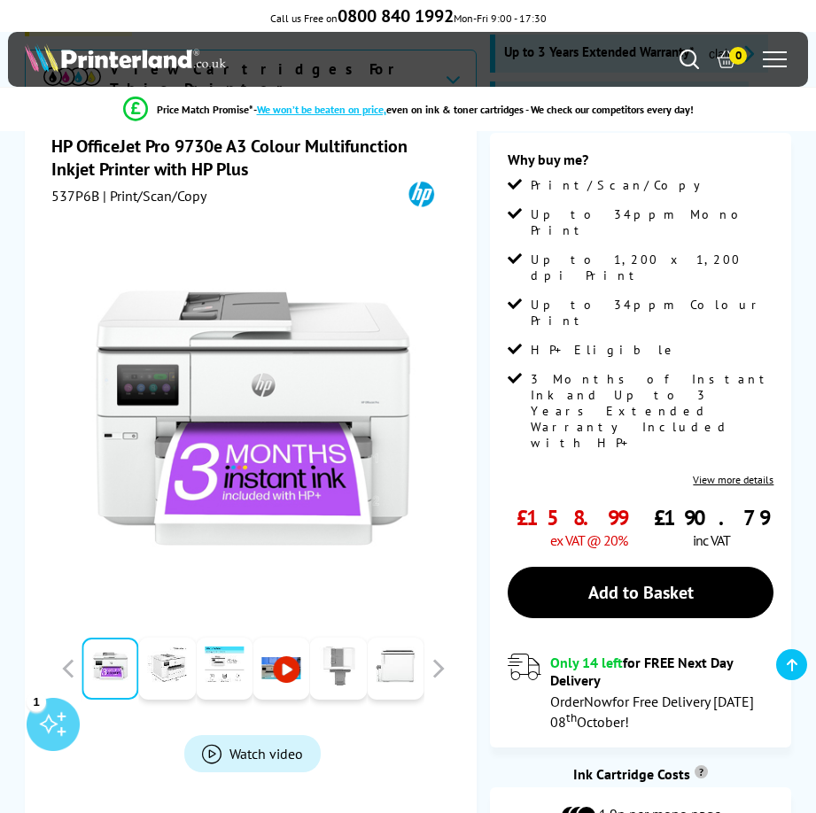
scroll to position [175, 0]
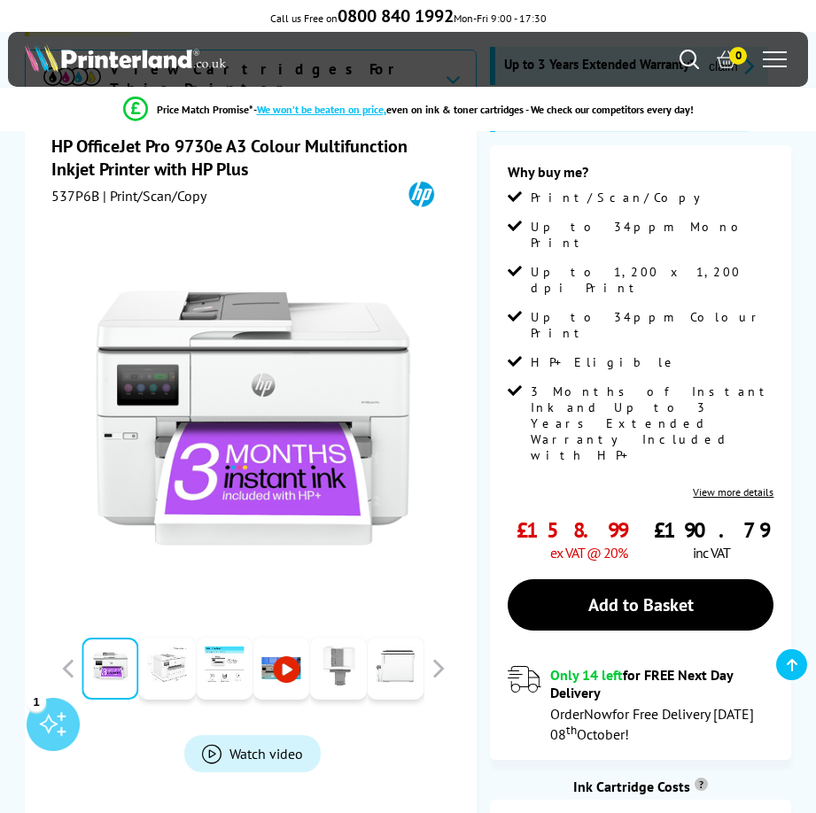
click at [182, 671] on link at bounding box center [167, 669] width 57 height 62
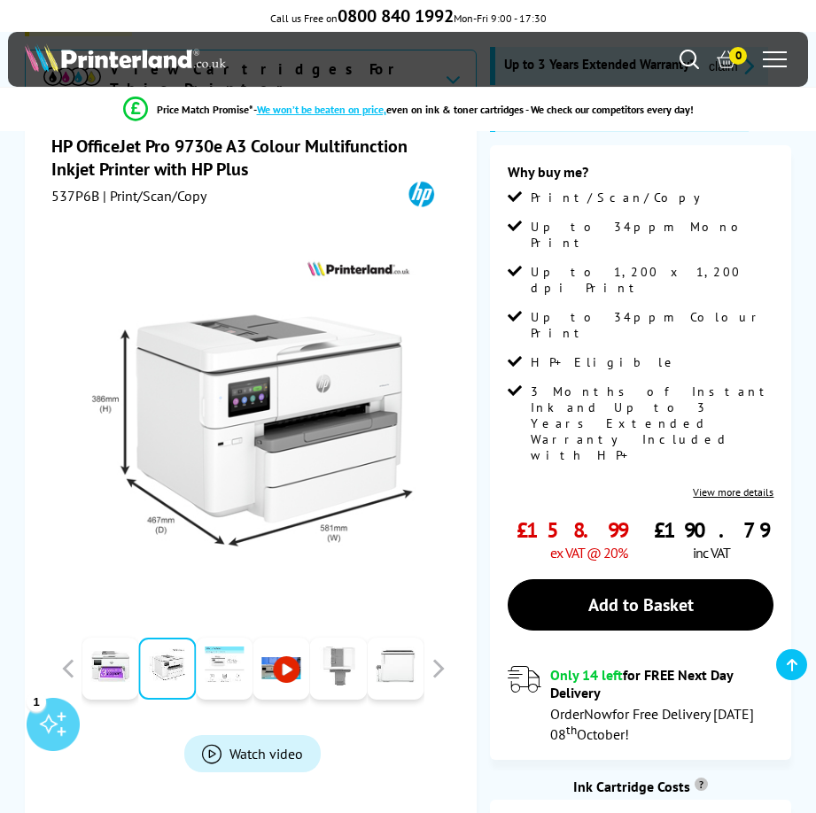
click at [215, 668] on link at bounding box center [224, 669] width 57 height 62
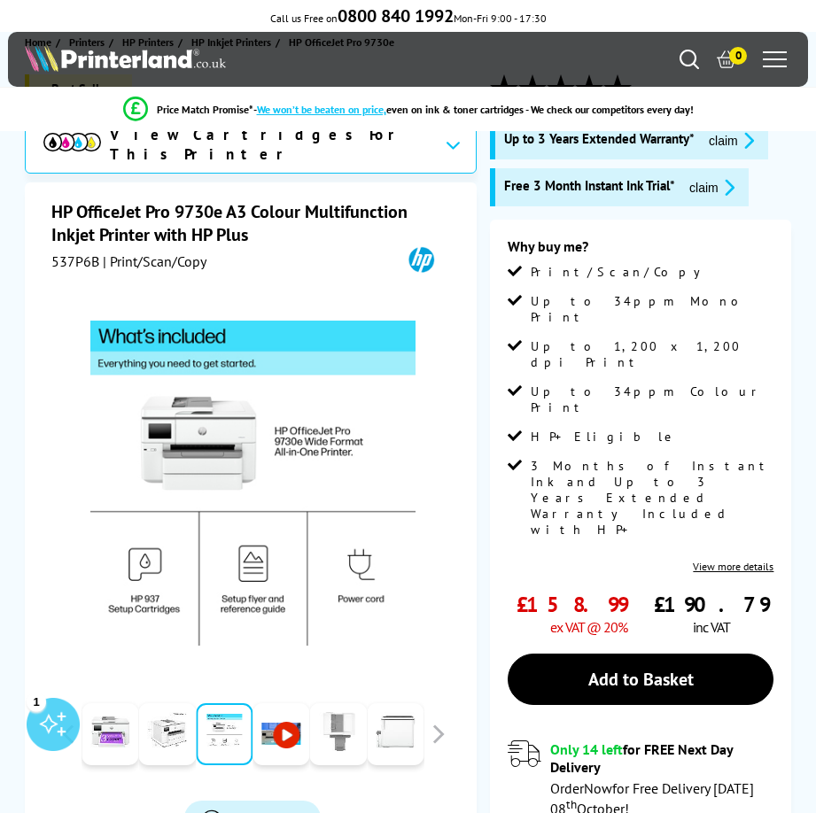
scroll to position [0, 0]
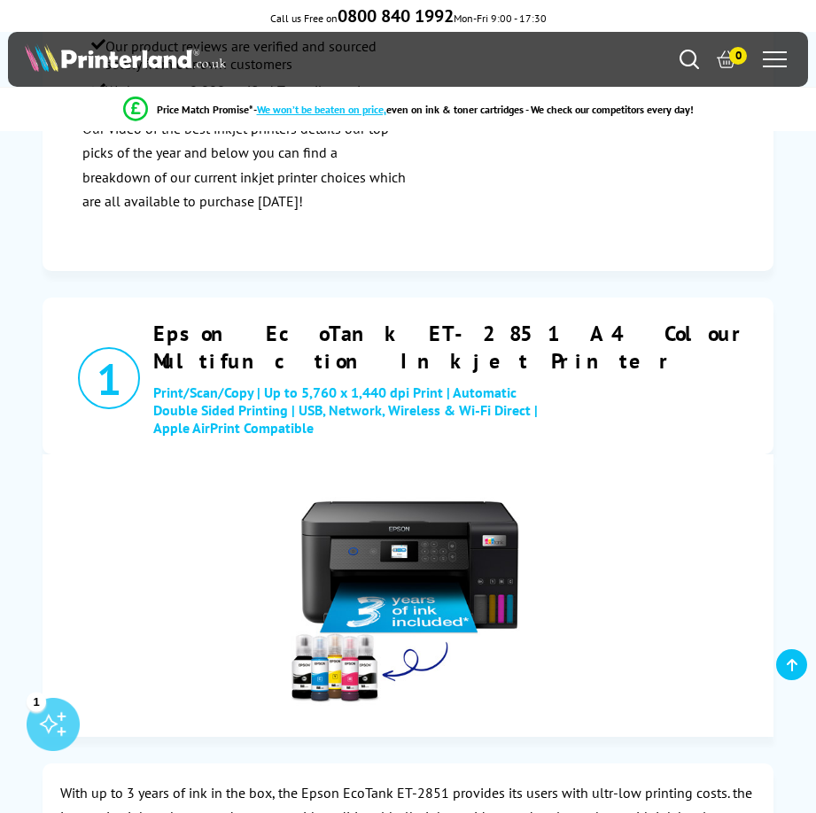
scroll to position [708, 0]
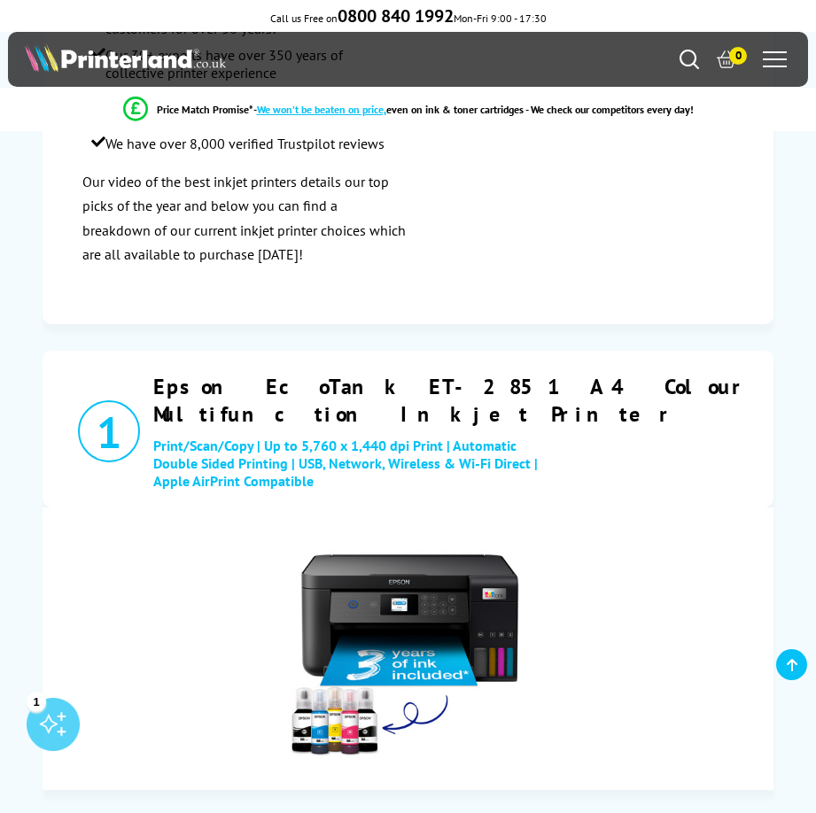
click at [361, 373] on h2 "Epson EcoTank ET-2851 A4 Colour Multifunction Inkjet Printer" at bounding box center [459, 400] width 612 height 55
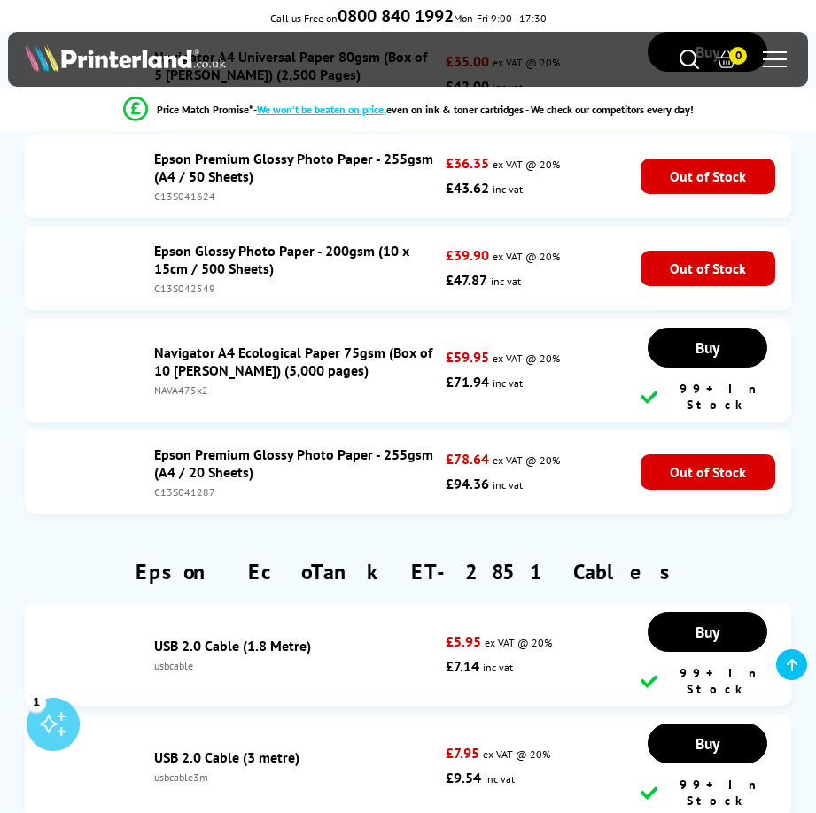
scroll to position [9474, 0]
